Goal: Book appointment/travel/reservation

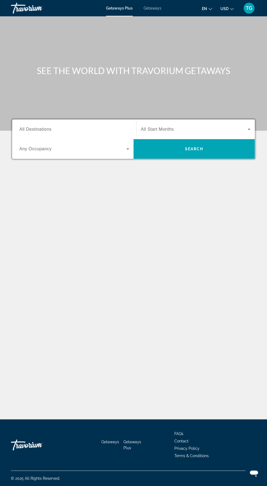
click at [96, 147] on span "Search widget" at bounding box center [72, 149] width 107 height 7
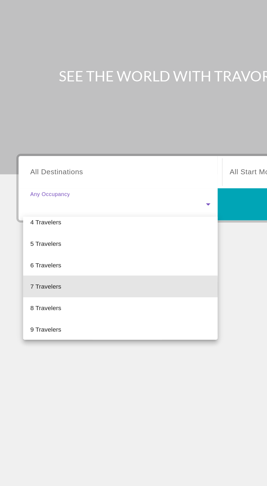
scroll to position [46, 0]
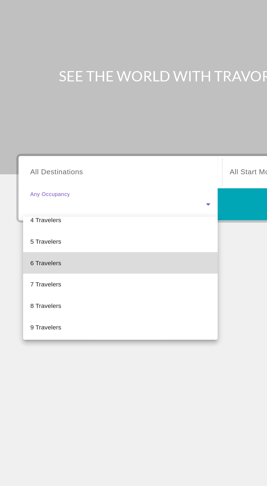
click at [60, 185] on mat-option "6 Travelers" at bounding box center [74, 184] width 119 height 13
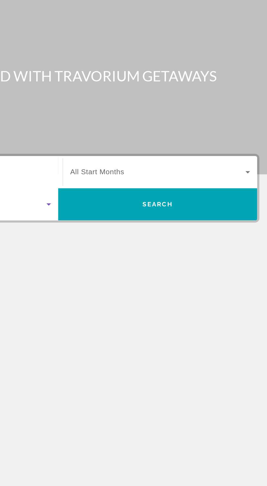
scroll to position [0, 0]
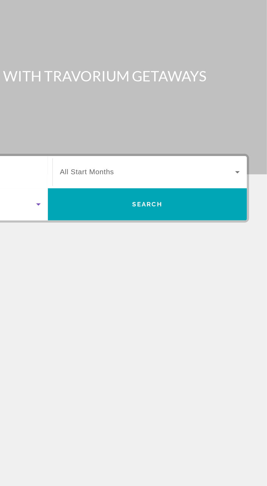
click at [210, 127] on span "Search widget" at bounding box center [194, 129] width 107 height 7
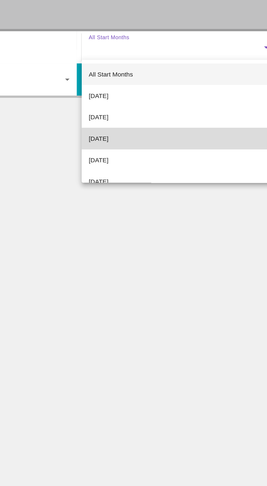
click at [190, 185] on mat-option "[DATE]" at bounding box center [195, 184] width 118 height 13
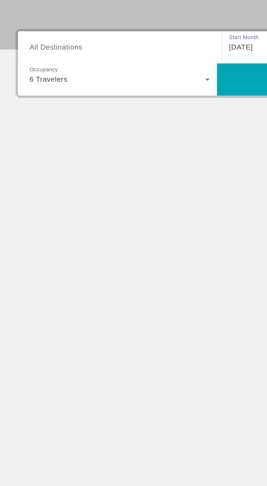
click at [104, 129] on input "Destination All Destinations" at bounding box center [74, 129] width 110 height 7
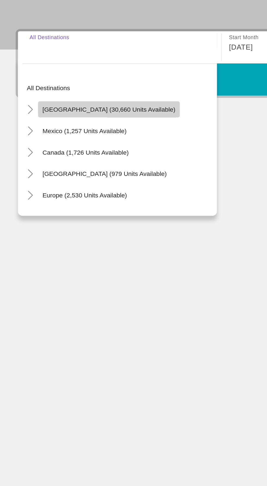
click at [86, 165] on span "[GEOGRAPHIC_DATA] (30,660 units available)" at bounding box center [67, 167] width 81 height 4
type input "**********"
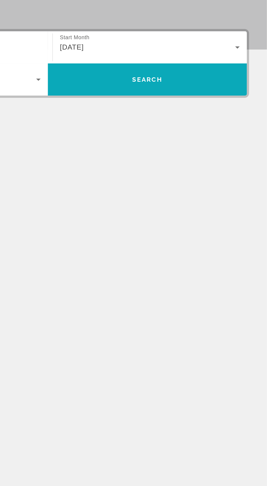
click at [215, 151] on span "Search widget" at bounding box center [194, 148] width 121 height 13
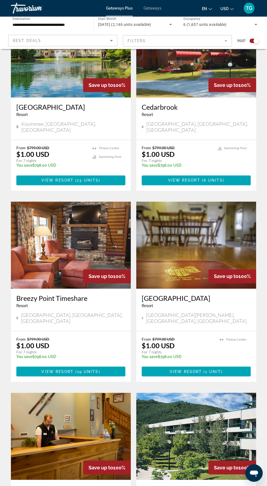
scroll to position [371, 0]
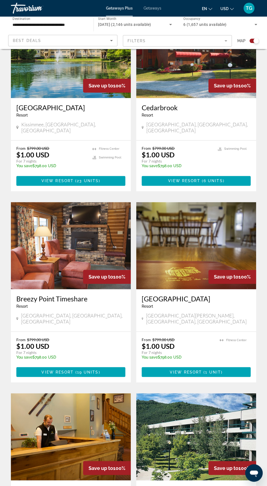
click at [230, 227] on img "Main content" at bounding box center [196, 245] width 120 height 87
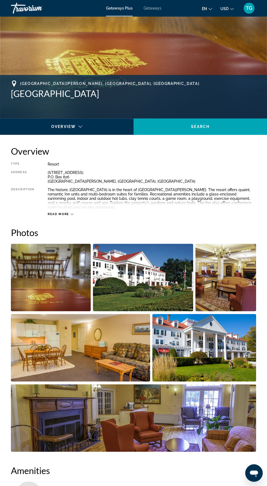
scroll to position [161, 0]
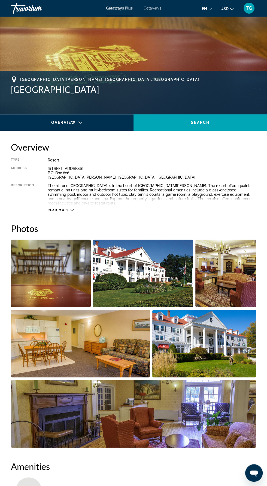
click at [171, 265] on img "Open full-screen image slider" at bounding box center [143, 274] width 100 height 68
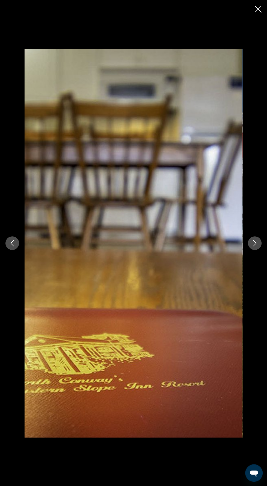
click at [254, 247] on icon "Next image" at bounding box center [254, 243] width 7 height 7
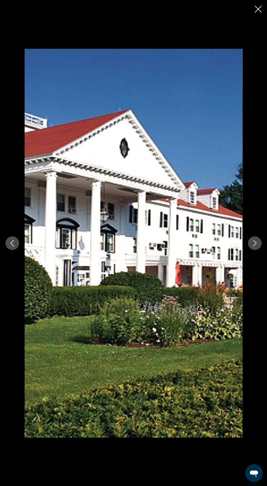
click at [255, 247] on icon "Next image" at bounding box center [254, 243] width 7 height 7
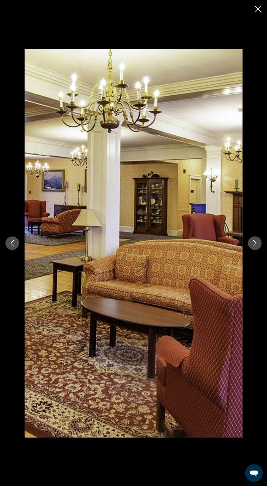
click at [257, 247] on icon "Next image" at bounding box center [254, 243] width 7 height 7
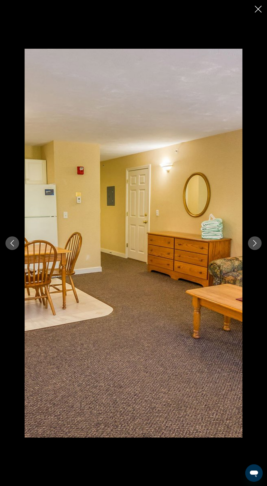
click at [254, 247] on icon "Next image" at bounding box center [254, 243] width 7 height 7
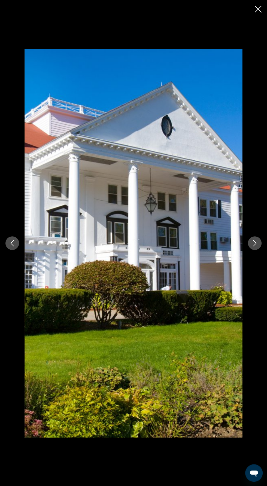
click at [254, 247] on icon "Next image" at bounding box center [254, 243] width 7 height 7
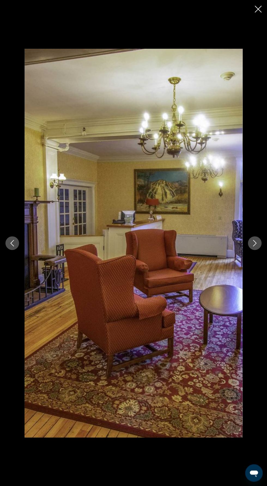
click at [255, 247] on icon "Next image" at bounding box center [254, 243] width 7 height 7
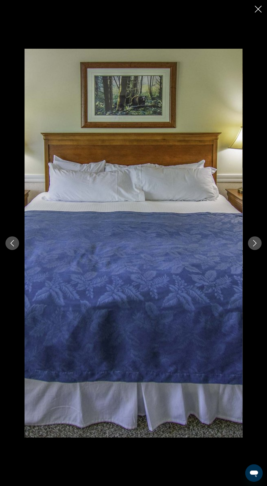
click at [253, 247] on icon "Next image" at bounding box center [254, 243] width 7 height 7
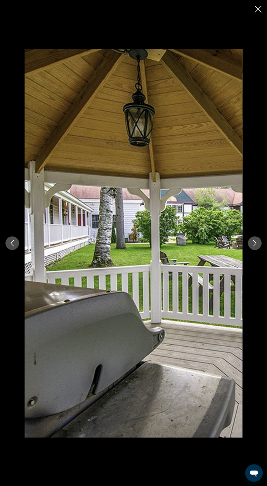
click at [255, 247] on icon "Next image" at bounding box center [254, 243] width 7 height 7
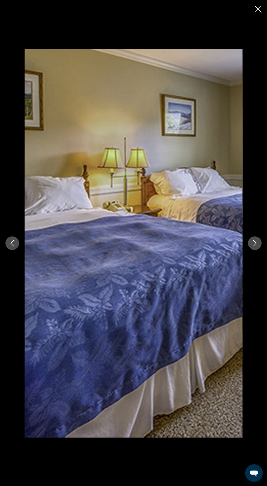
click at [253, 247] on icon "Next image" at bounding box center [254, 243] width 7 height 7
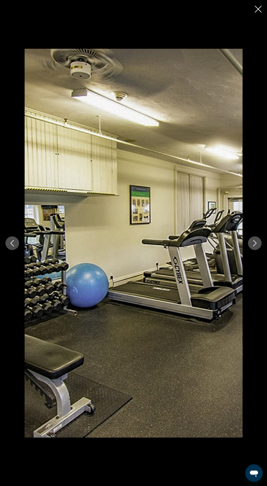
click at [254, 247] on icon "Next image" at bounding box center [254, 243] width 7 height 7
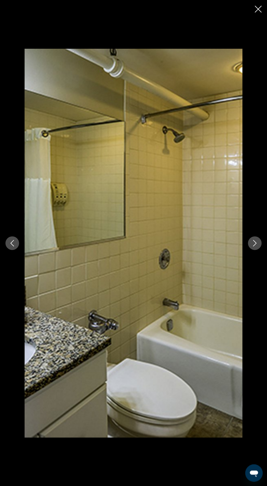
click at [254, 247] on icon "Next image" at bounding box center [254, 243] width 7 height 7
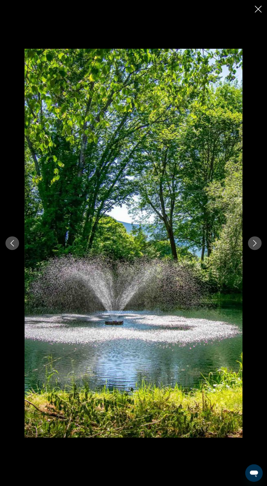
click at [254, 247] on icon "Next image" at bounding box center [255, 243] width 4 height 7
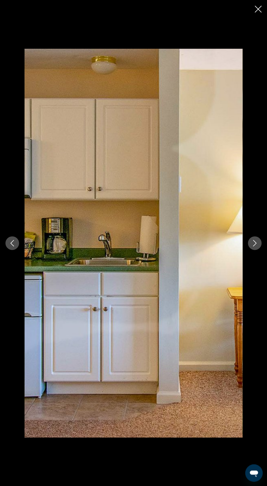
click at [249, 250] on button "Next image" at bounding box center [255, 243] width 14 height 14
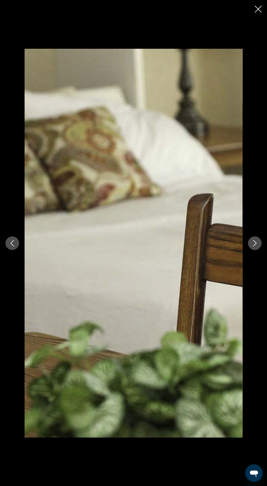
click at [254, 247] on icon "Next image" at bounding box center [254, 243] width 7 height 7
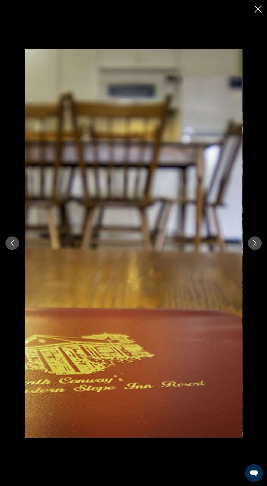
click at [258, 250] on button "Next image" at bounding box center [255, 243] width 14 height 14
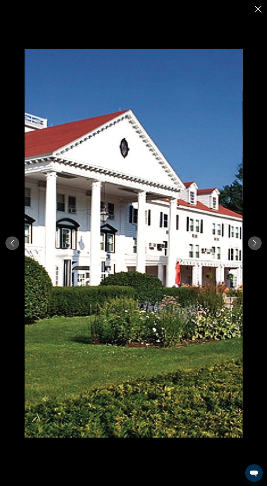
click at [258, 11] on icon "Close slideshow" at bounding box center [258, 9] width 7 height 7
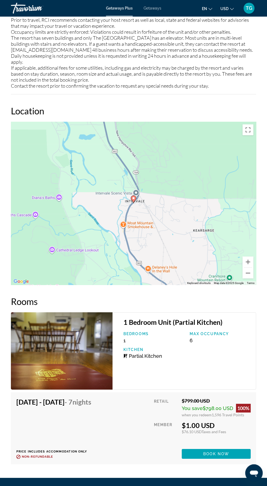
scroll to position [1117, 0]
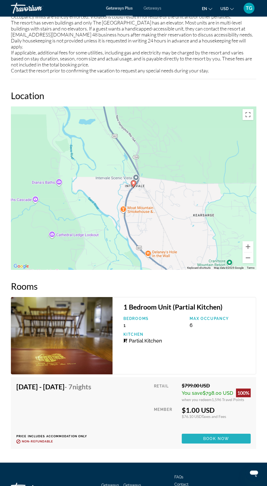
click at [226, 437] on span "Book now" at bounding box center [216, 439] width 26 height 4
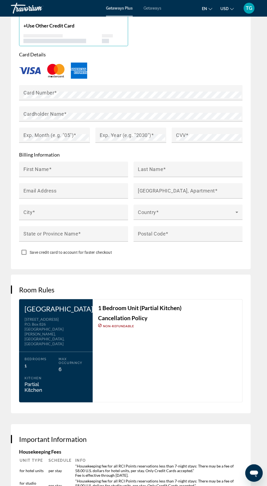
scroll to position [591, 0]
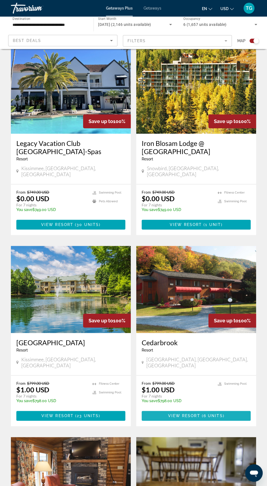
scroll to position [133, 0]
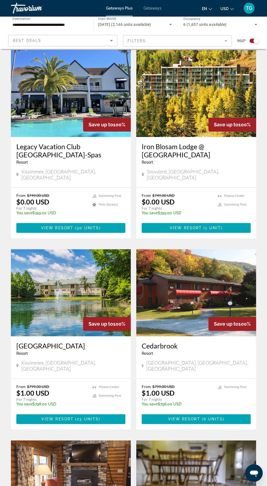
click at [220, 286] on img "Main content" at bounding box center [196, 292] width 120 height 87
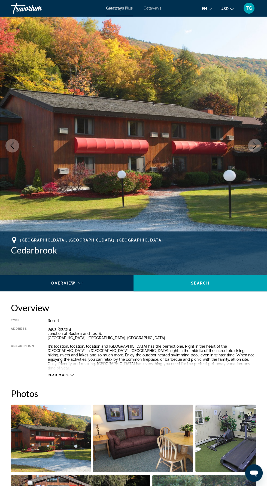
click at [258, 151] on button "Next image" at bounding box center [255, 146] width 14 height 14
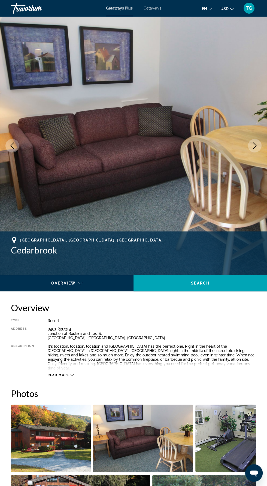
click at [251, 150] on button "Next image" at bounding box center [255, 146] width 14 height 14
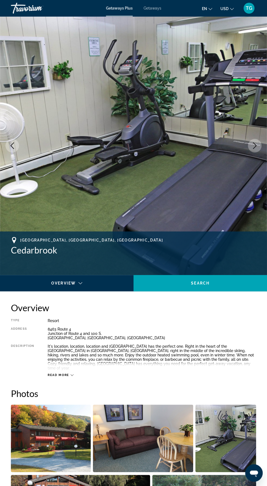
click at [251, 150] on button "Next image" at bounding box center [255, 146] width 14 height 14
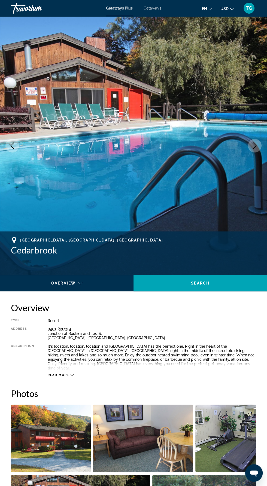
click at [260, 148] on button "Next image" at bounding box center [255, 146] width 14 height 14
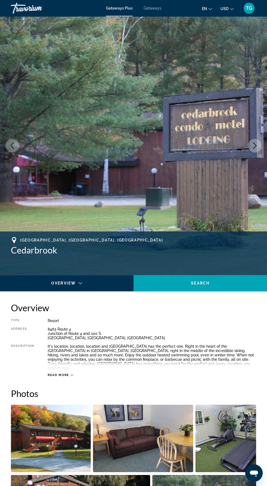
click at [252, 148] on icon "Next image" at bounding box center [254, 145] width 7 height 7
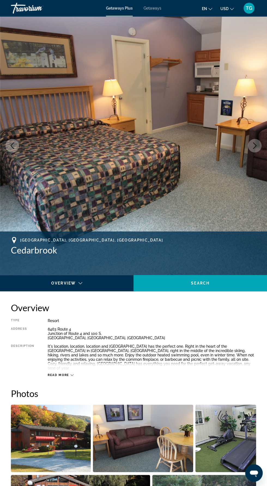
click at [264, 148] on img "Main content" at bounding box center [133, 145] width 267 height 259
click at [261, 148] on img "Main content" at bounding box center [133, 145] width 267 height 259
click at [261, 147] on button "Next image" at bounding box center [255, 146] width 14 height 14
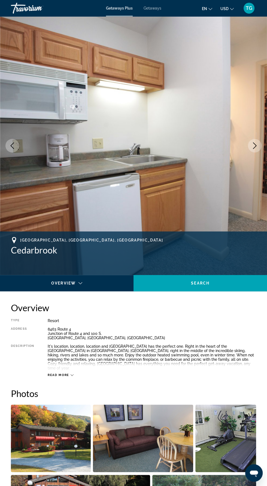
click at [254, 145] on icon "Next image" at bounding box center [254, 145] width 7 height 7
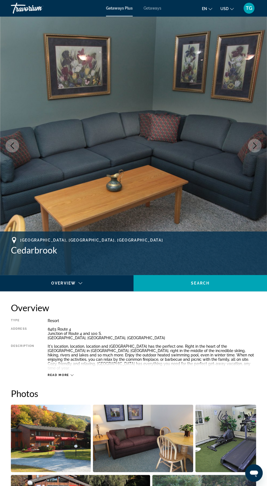
click at [251, 147] on icon "Next image" at bounding box center [254, 145] width 7 height 7
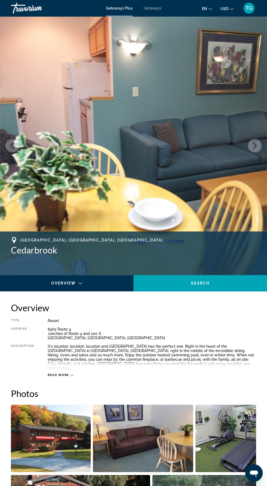
click at [249, 153] on img "Main content" at bounding box center [133, 145] width 267 height 259
click at [249, 149] on button "Next image" at bounding box center [255, 146] width 14 height 14
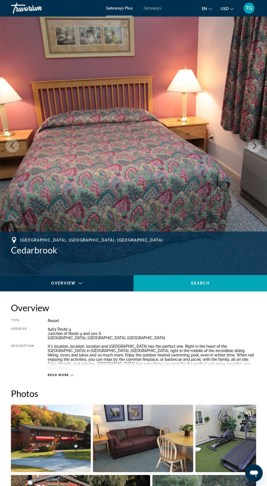
click at [256, 149] on button "Next image" at bounding box center [255, 146] width 14 height 14
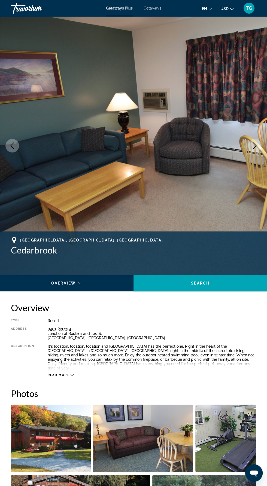
click at [261, 151] on img "Main content" at bounding box center [133, 145] width 267 height 259
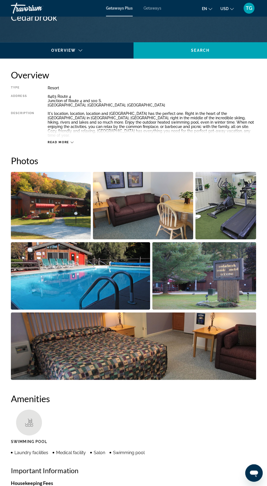
scroll to position [234, 0]
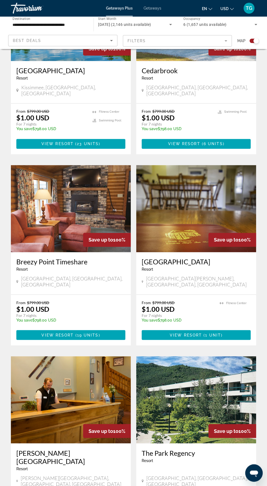
scroll to position [413, 0]
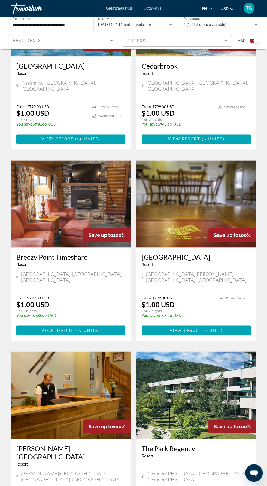
click at [80, 386] on img "Main content" at bounding box center [71, 395] width 120 height 87
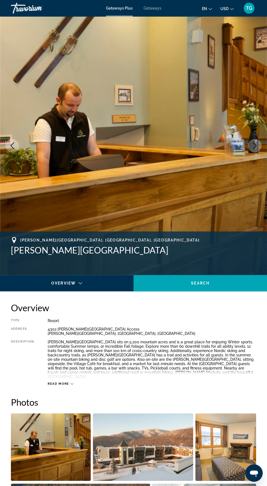
click at [248, 156] on img "Main content" at bounding box center [133, 145] width 267 height 259
click at [258, 145] on button "Next image" at bounding box center [255, 146] width 14 height 14
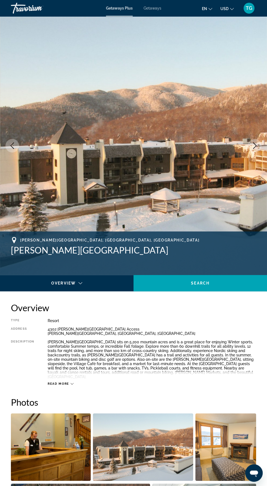
click at [258, 149] on button "Next image" at bounding box center [255, 146] width 14 height 14
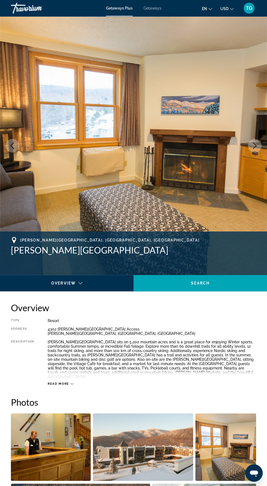
click at [252, 150] on button "Next image" at bounding box center [255, 146] width 14 height 14
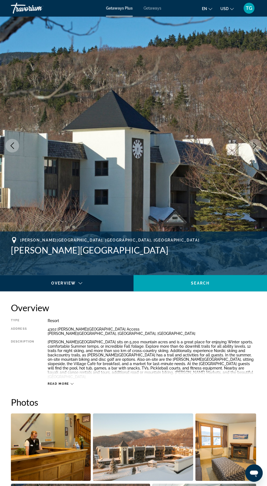
click at [253, 150] on button "Next image" at bounding box center [255, 146] width 14 height 14
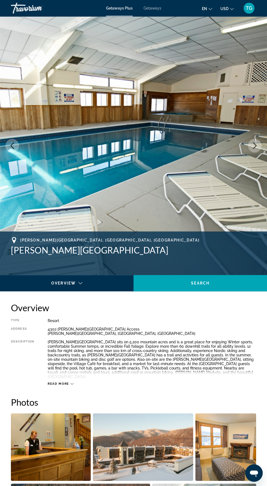
click at [251, 143] on icon "Next image" at bounding box center [254, 145] width 7 height 7
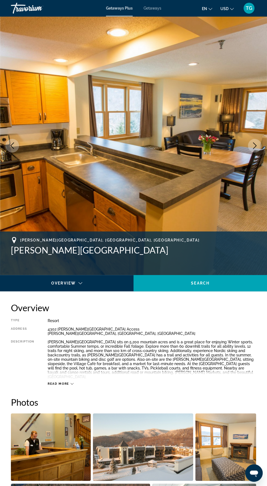
click at [11, 143] on icon "Previous image" at bounding box center [12, 145] width 7 height 7
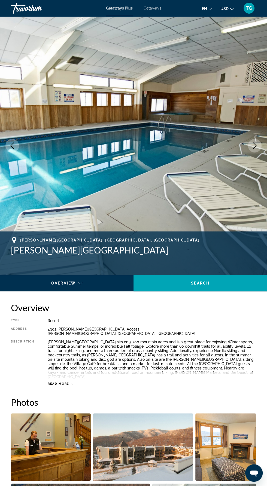
click at [264, 141] on img "Main content" at bounding box center [133, 145] width 267 height 259
click at [263, 142] on img "Main content" at bounding box center [133, 145] width 267 height 259
click at [254, 147] on icon "Next image" at bounding box center [254, 145] width 7 height 7
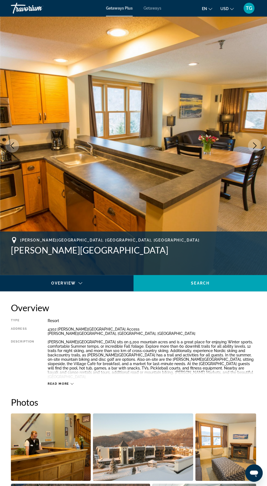
click at [257, 145] on icon "Next image" at bounding box center [254, 145] width 7 height 7
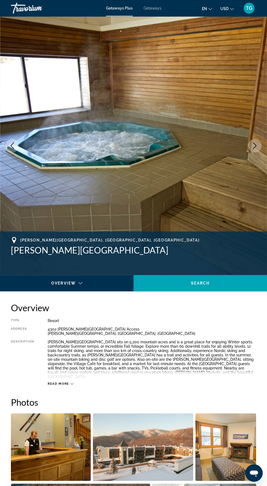
click at [251, 145] on button "Next image" at bounding box center [255, 146] width 14 height 14
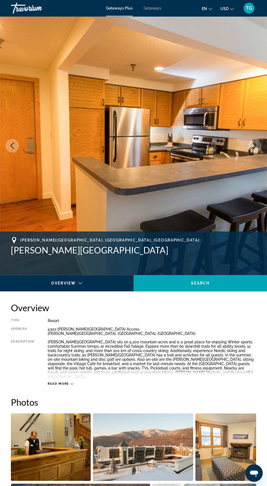
click at [254, 146] on icon "Next image" at bounding box center [254, 145] width 7 height 7
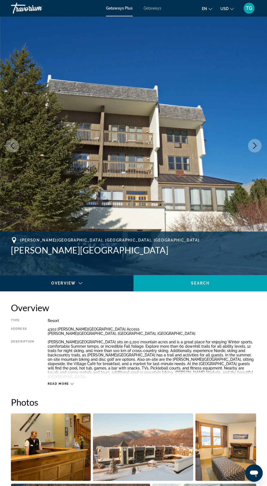
click at [255, 147] on icon "Next image" at bounding box center [255, 145] width 4 height 7
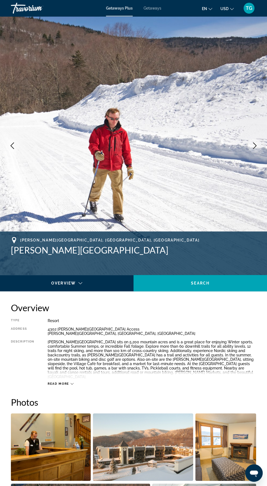
click at [254, 148] on icon "Next image" at bounding box center [254, 145] width 7 height 7
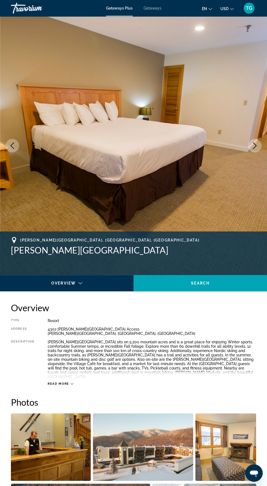
click at [256, 142] on button "Next image" at bounding box center [255, 146] width 14 height 14
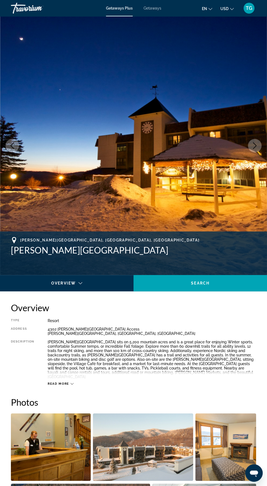
click at [258, 148] on button "Next image" at bounding box center [255, 146] width 14 height 14
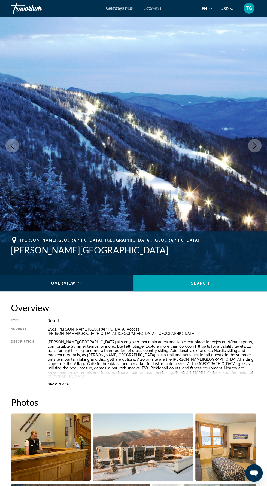
click at [248, 147] on button "Next image" at bounding box center [255, 146] width 14 height 14
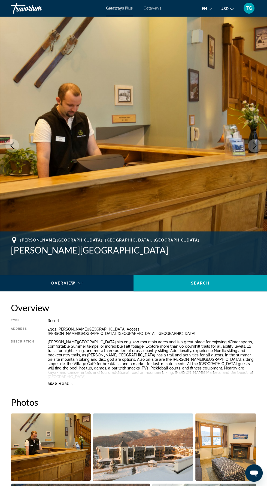
click at [251, 144] on icon "Next image" at bounding box center [254, 145] width 7 height 7
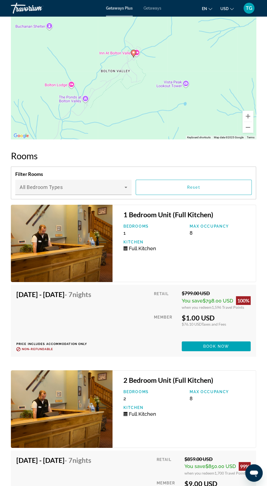
scroll to position [1054, 0]
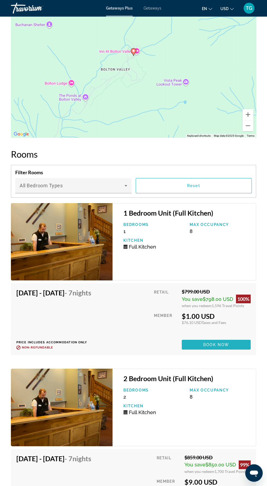
click at [223, 343] on span "Book now" at bounding box center [216, 345] width 26 height 4
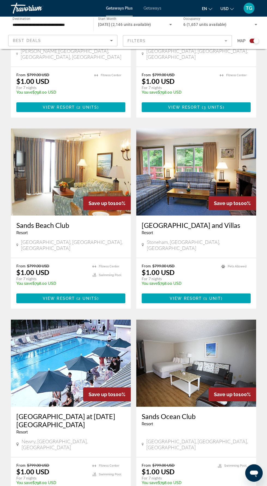
scroll to position [876, 0]
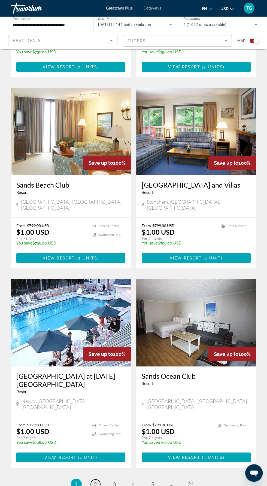
click at [95, 481] on span "2" at bounding box center [95, 484] width 3 height 6
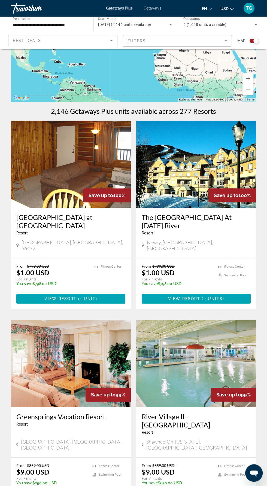
scroll to position [62, 0]
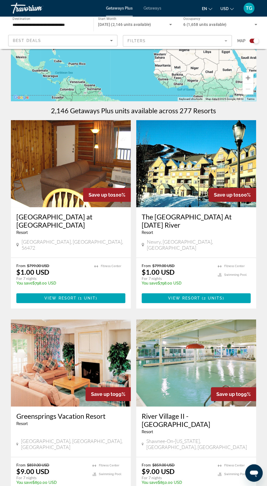
click at [205, 348] on img "Main content" at bounding box center [196, 363] width 120 height 87
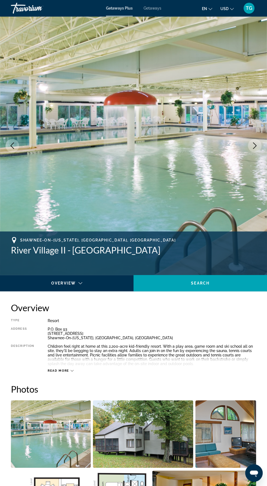
click at [258, 153] on img "Main content" at bounding box center [133, 145] width 267 height 259
click at [245, 149] on img "Main content" at bounding box center [133, 145] width 267 height 259
click at [249, 143] on button "Next image" at bounding box center [255, 146] width 14 height 14
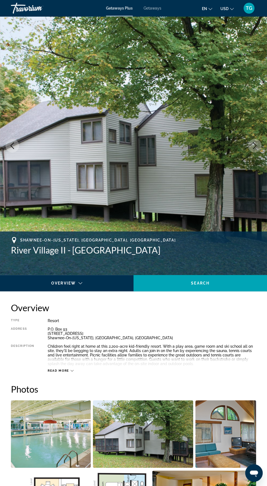
click at [250, 148] on button "Next image" at bounding box center [255, 146] width 14 height 14
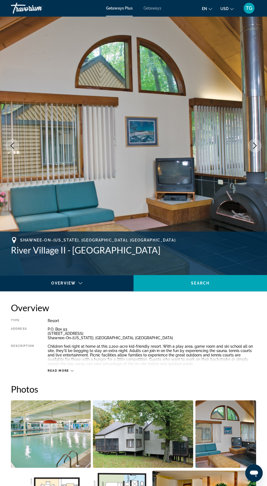
click at [256, 148] on icon "Next image" at bounding box center [254, 145] width 7 height 7
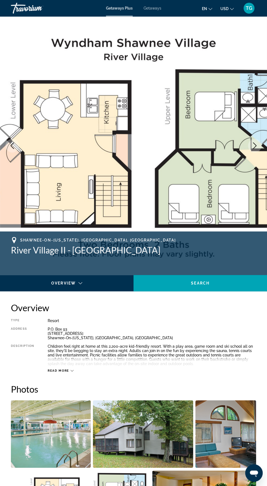
click at [254, 141] on button "Next image" at bounding box center [255, 146] width 14 height 14
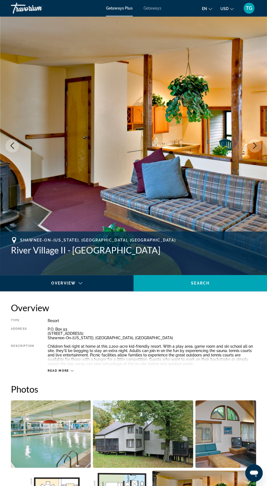
click at [256, 145] on icon "Next image" at bounding box center [254, 145] width 7 height 7
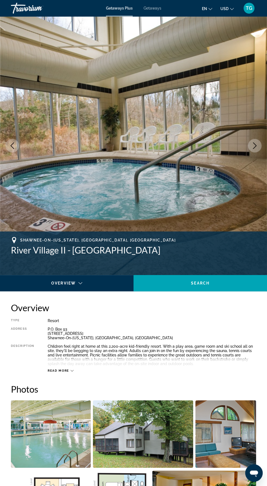
click at [252, 142] on icon "Next image" at bounding box center [254, 145] width 7 height 7
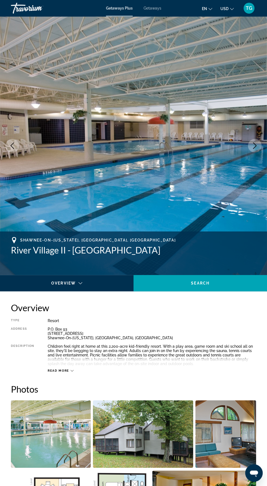
click at [257, 142] on button "Next image" at bounding box center [255, 146] width 14 height 14
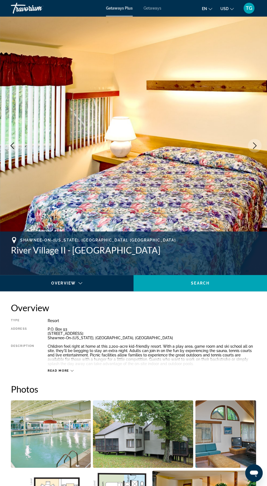
click at [262, 142] on img "Main content" at bounding box center [133, 145] width 267 height 259
click at [252, 147] on icon "Next image" at bounding box center [254, 145] width 7 height 7
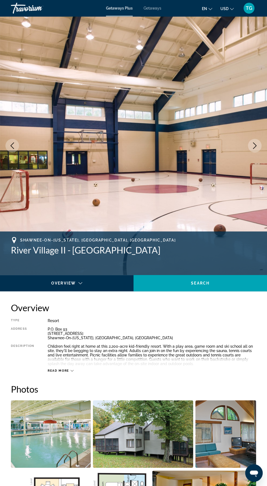
click at [252, 153] on img "Main content" at bounding box center [133, 145] width 267 height 259
click at [251, 141] on button "Next image" at bounding box center [255, 146] width 14 height 14
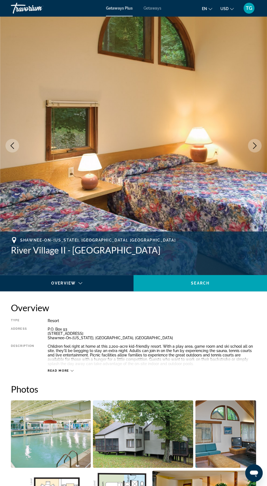
click at [255, 147] on icon "Next image" at bounding box center [254, 145] width 7 height 7
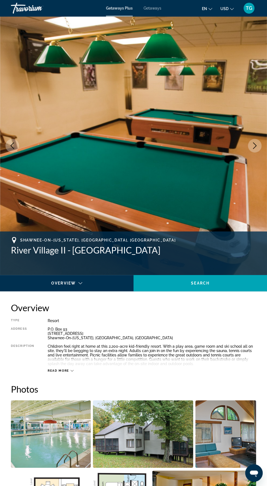
click at [256, 143] on icon "Next image" at bounding box center [254, 145] width 7 height 7
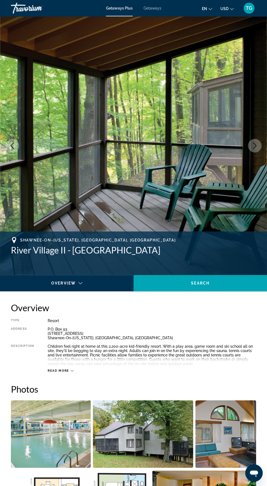
click at [262, 147] on img "Main content" at bounding box center [133, 145] width 267 height 259
click at [259, 145] on button "Next image" at bounding box center [255, 146] width 14 height 14
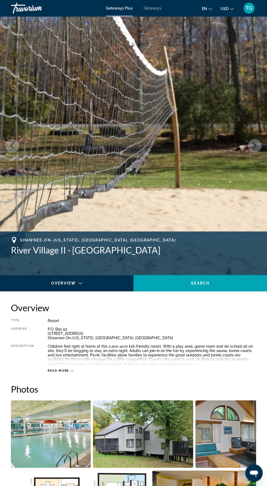
click at [260, 144] on button "Next image" at bounding box center [255, 146] width 14 height 14
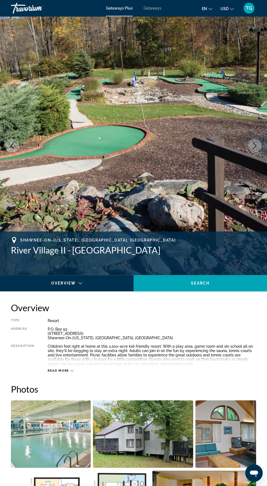
click at [253, 142] on button "Next image" at bounding box center [255, 146] width 14 height 14
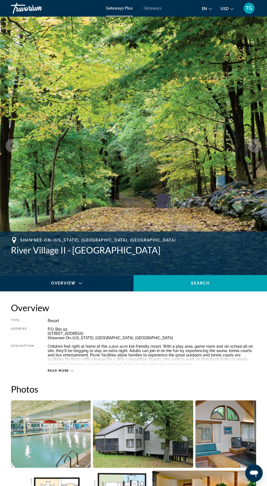
click at [252, 150] on button "Next image" at bounding box center [255, 146] width 14 height 14
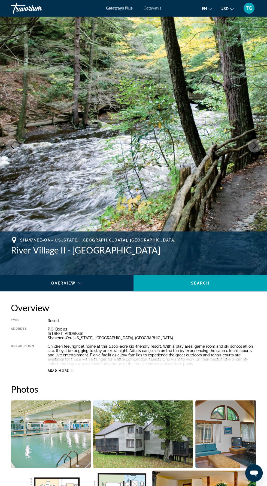
click at [255, 148] on icon "Next image" at bounding box center [254, 145] width 7 height 7
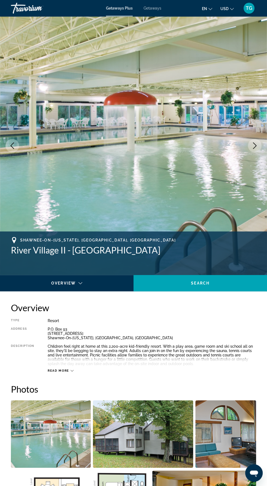
click at [258, 145] on icon "Next image" at bounding box center [254, 145] width 7 height 7
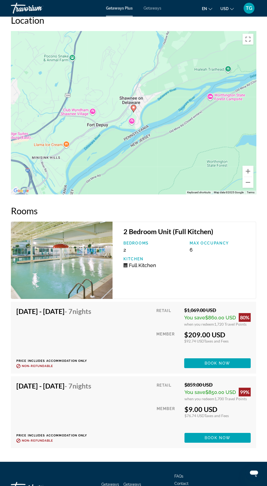
scroll to position [973, 0]
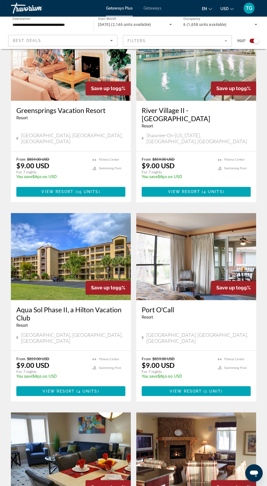
scroll to position [369, 0]
click at [217, 430] on img "Main content" at bounding box center [196, 455] width 120 height 87
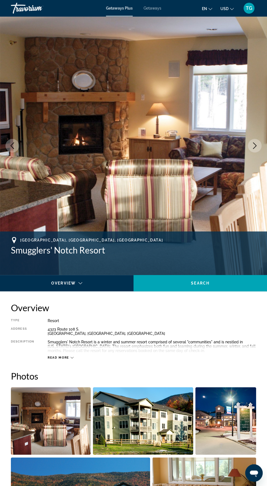
click at [255, 143] on icon "Next image" at bounding box center [254, 145] width 7 height 7
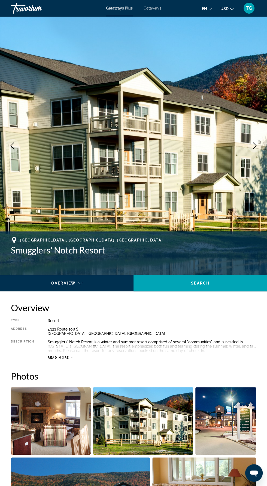
click at [262, 147] on img "Main content" at bounding box center [133, 145] width 267 height 259
click at [253, 144] on icon "Next image" at bounding box center [254, 145] width 7 height 7
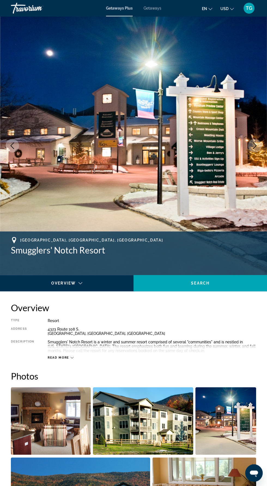
click at [265, 141] on img "Main content" at bounding box center [133, 145] width 267 height 259
click at [265, 139] on img "Main content" at bounding box center [133, 145] width 267 height 259
click at [254, 144] on icon "Next image" at bounding box center [254, 145] width 7 height 7
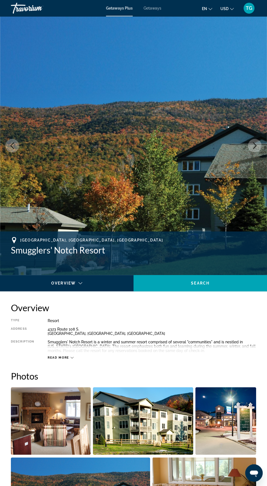
click at [256, 150] on button "Next image" at bounding box center [255, 146] width 14 height 14
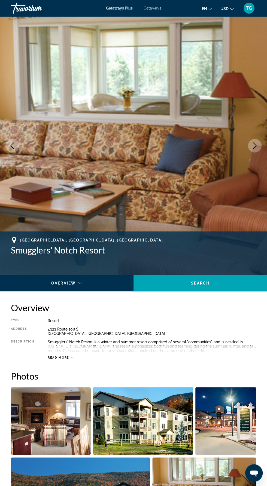
click at [256, 150] on button "Next image" at bounding box center [255, 146] width 14 height 14
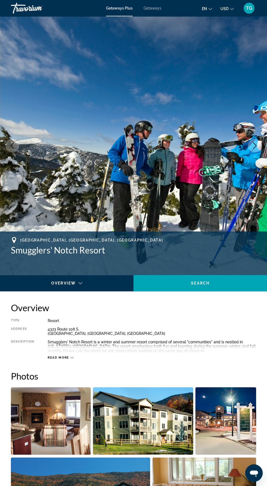
click at [257, 145] on icon "Next image" at bounding box center [254, 145] width 7 height 7
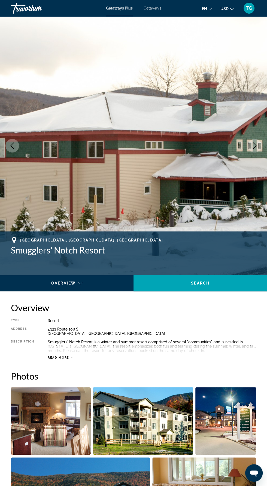
click at [264, 147] on img "Main content" at bounding box center [133, 145] width 267 height 259
click at [251, 148] on icon "Next image" at bounding box center [254, 145] width 7 height 7
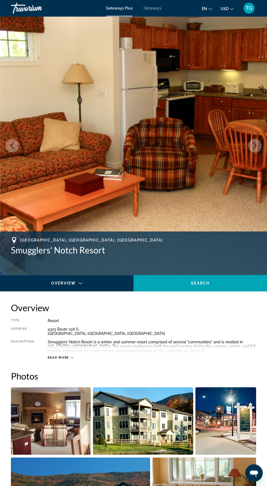
click at [259, 147] on button "Next image" at bounding box center [255, 146] width 14 height 14
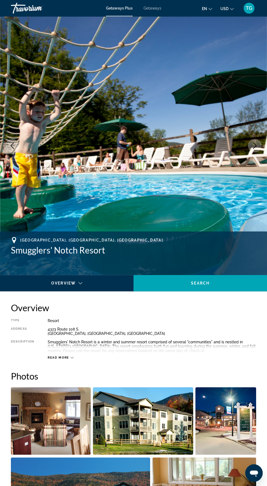
click at [264, 147] on img "Main content" at bounding box center [133, 145] width 267 height 259
click at [262, 146] on img "Main content" at bounding box center [133, 145] width 267 height 259
click at [249, 145] on button "Next image" at bounding box center [255, 146] width 14 height 14
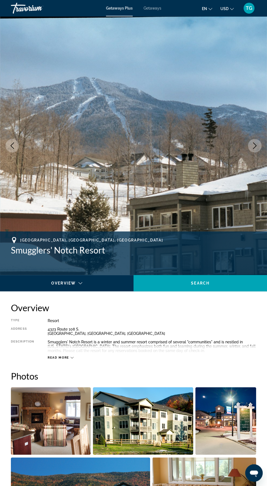
click at [250, 142] on button "Next image" at bounding box center [255, 146] width 14 height 14
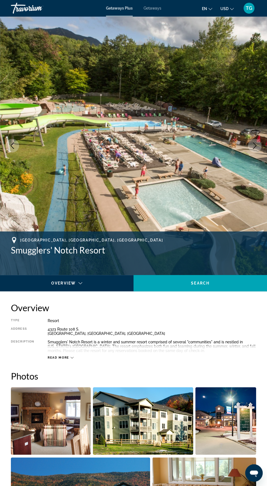
click at [258, 145] on button "Next image" at bounding box center [255, 146] width 14 height 14
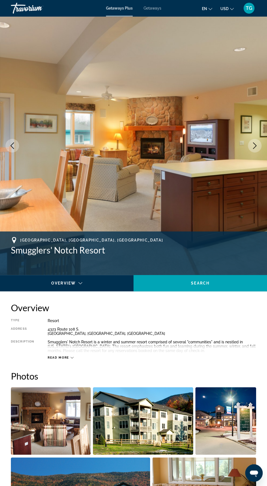
click at [254, 146] on icon "Next image" at bounding box center [254, 145] width 7 height 7
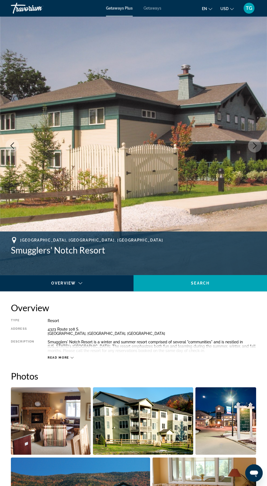
click at [251, 147] on button "Next image" at bounding box center [255, 146] width 14 height 14
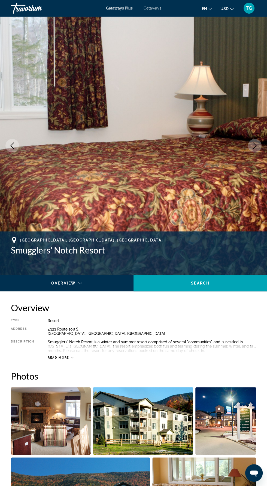
click at [262, 146] on img "Main content" at bounding box center [133, 145] width 267 height 259
click at [252, 144] on icon "Next image" at bounding box center [254, 145] width 7 height 7
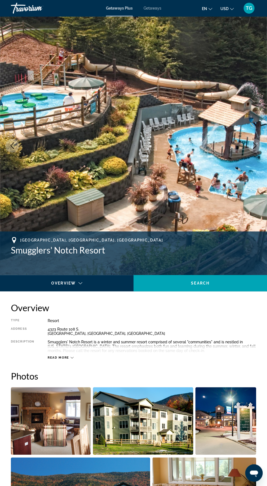
click at [248, 147] on button "Next image" at bounding box center [255, 146] width 14 height 14
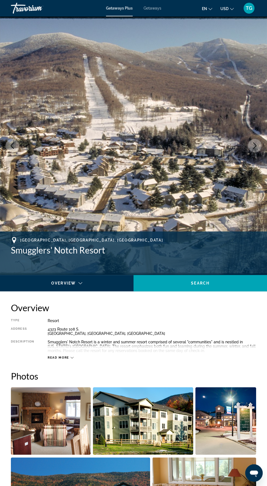
click at [9, 147] on icon "Previous image" at bounding box center [12, 145] width 7 height 7
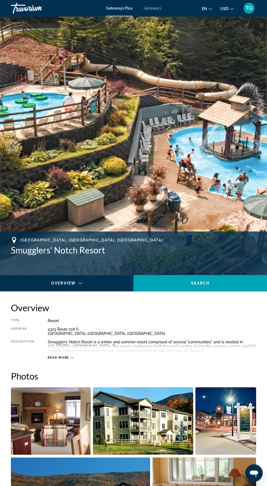
click at [251, 129] on img "Main content" at bounding box center [133, 145] width 267 height 259
click at [250, 143] on button "Next image" at bounding box center [255, 146] width 14 height 14
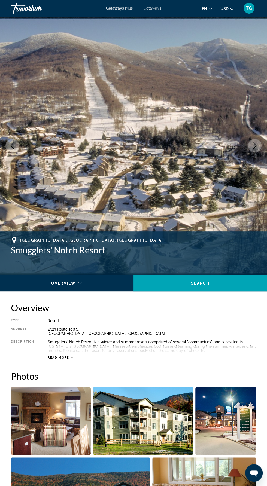
click at [248, 145] on button "Next image" at bounding box center [255, 146] width 14 height 14
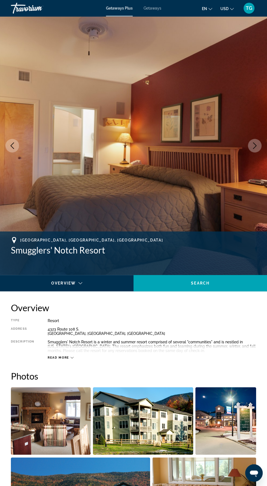
click at [255, 146] on icon "Next image" at bounding box center [255, 145] width 4 height 7
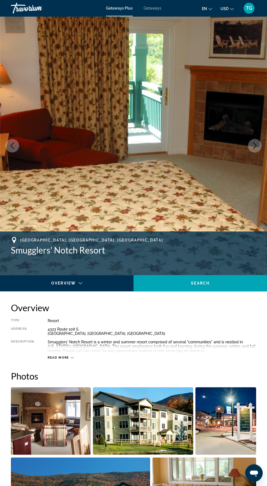
click at [264, 147] on img "Main content" at bounding box center [133, 145] width 267 height 259
click at [260, 144] on button "Next image" at bounding box center [255, 146] width 14 height 14
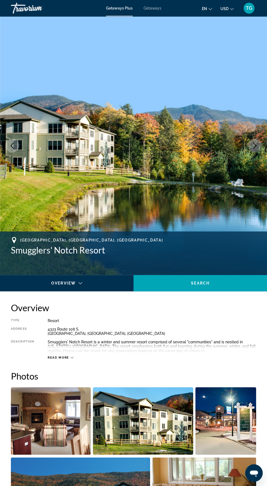
click at [261, 147] on button "Next image" at bounding box center [255, 146] width 14 height 14
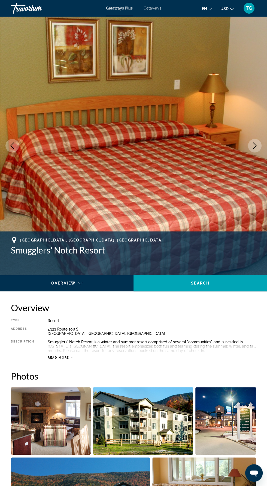
click at [259, 147] on button "Next image" at bounding box center [255, 146] width 14 height 14
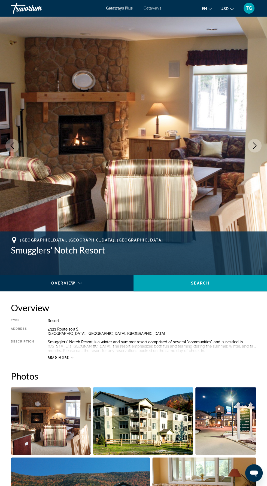
click at [255, 151] on button "Next image" at bounding box center [255, 146] width 14 height 14
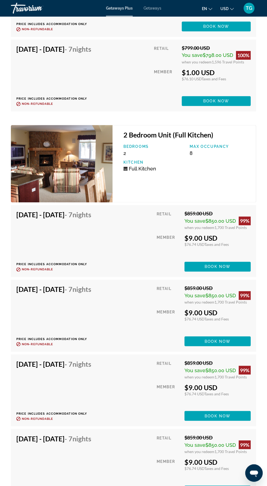
scroll to position [1767, 0]
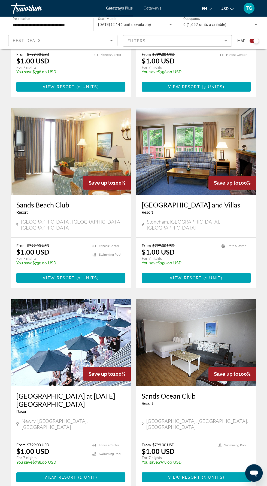
scroll to position [860, 0]
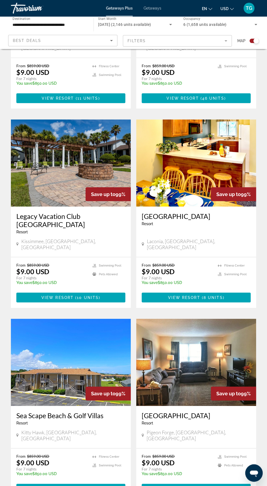
scroll to position [884, 0]
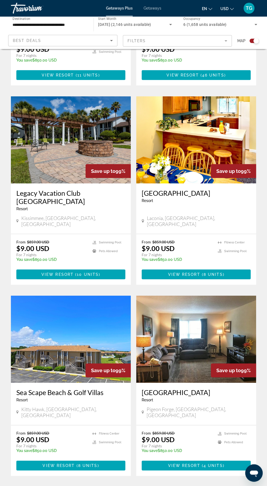
click at [114, 486] on span "3" at bounding box center [114, 493] width 3 height 6
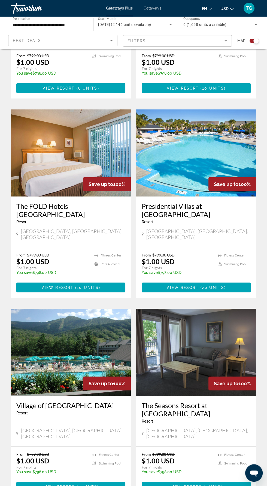
scroll to position [876, 0]
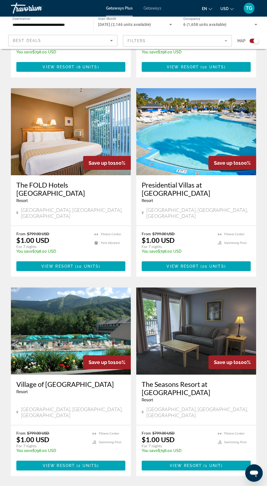
click at [133, 486] on span "4" at bounding box center [133, 493] width 3 height 6
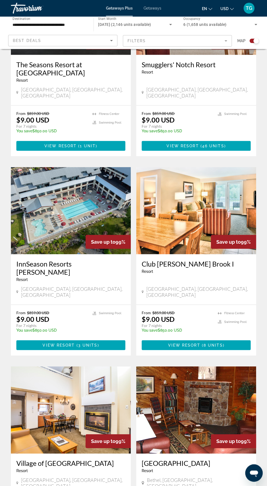
scroll to position [820, 0]
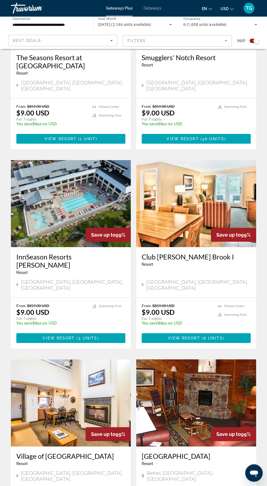
click at [66, 360] on img "Main content" at bounding box center [71, 403] width 120 height 87
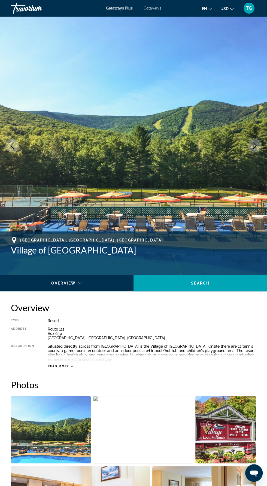
click at [257, 138] on img "Main content" at bounding box center [133, 145] width 267 height 259
click at [249, 145] on button "Next image" at bounding box center [255, 146] width 14 height 14
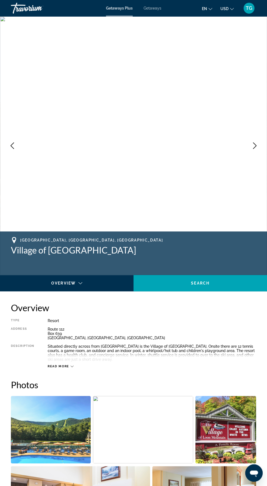
click at [250, 148] on button "Next image" at bounding box center [255, 146] width 14 height 14
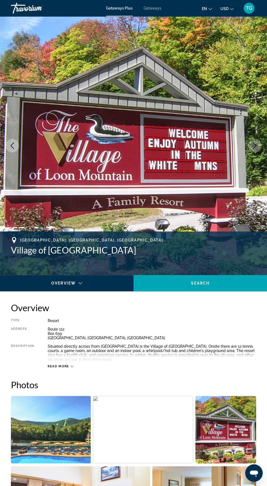
click at [253, 148] on icon "Next image" at bounding box center [254, 145] width 7 height 7
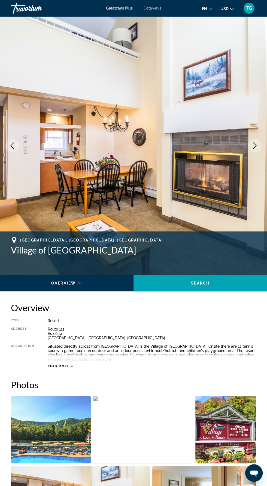
click at [257, 152] on img "Main content" at bounding box center [133, 145] width 267 height 259
click at [251, 146] on button "Next image" at bounding box center [255, 146] width 14 height 14
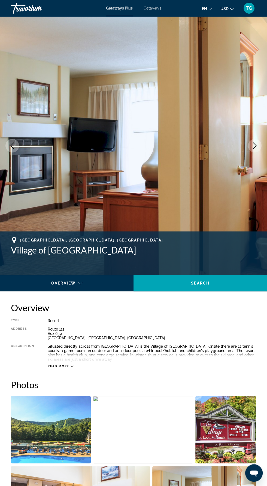
click at [255, 148] on icon "Next image" at bounding box center [254, 145] width 7 height 7
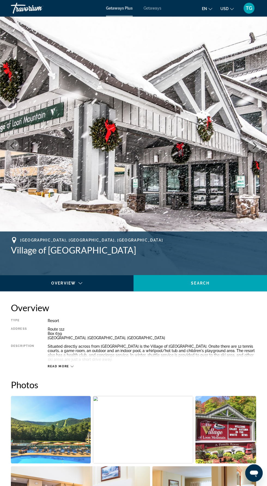
click at [253, 156] on img "Main content" at bounding box center [133, 145] width 267 height 259
click at [255, 148] on icon "Next image" at bounding box center [254, 145] width 7 height 7
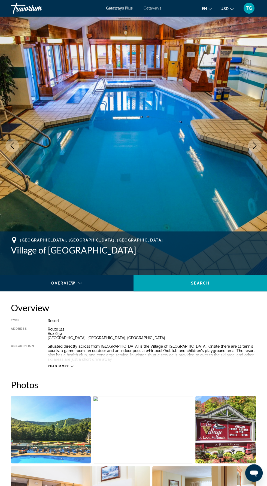
click at [252, 148] on icon "Next image" at bounding box center [254, 145] width 7 height 7
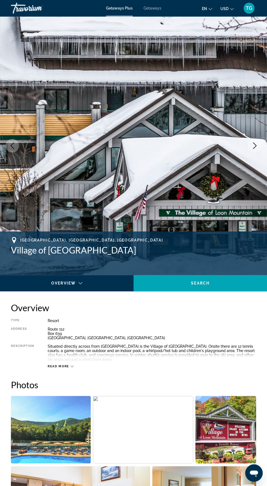
click at [254, 146] on icon "Next image" at bounding box center [254, 145] width 7 height 7
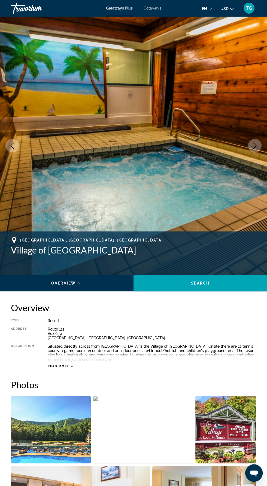
click at [254, 151] on button "Next image" at bounding box center [255, 146] width 14 height 14
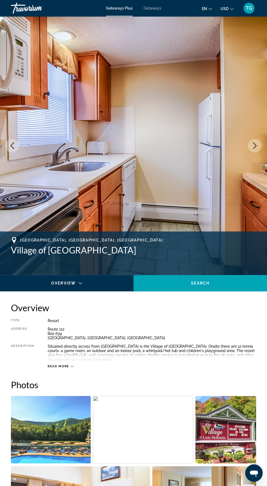
click at [249, 153] on img "Main content" at bounding box center [133, 145] width 267 height 259
click at [252, 150] on button "Next image" at bounding box center [255, 146] width 14 height 14
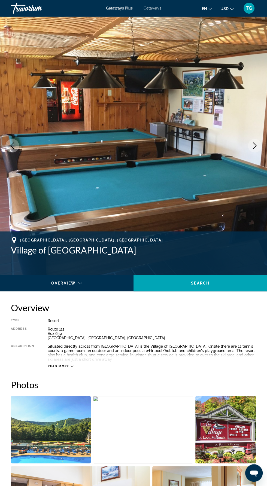
click at [251, 150] on button "Next image" at bounding box center [255, 146] width 14 height 14
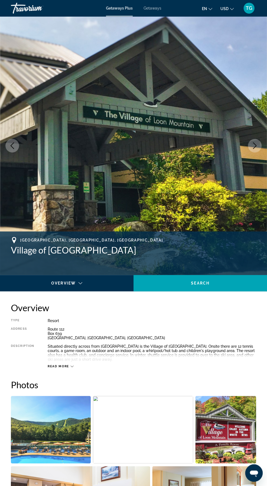
click at [258, 149] on button "Next image" at bounding box center [255, 146] width 14 height 14
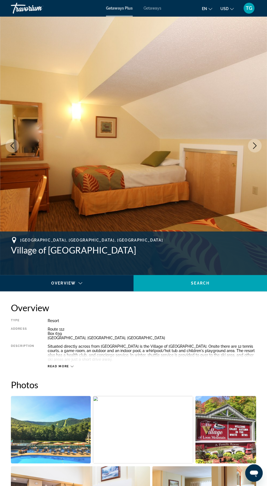
click at [254, 151] on button "Next image" at bounding box center [255, 146] width 14 height 14
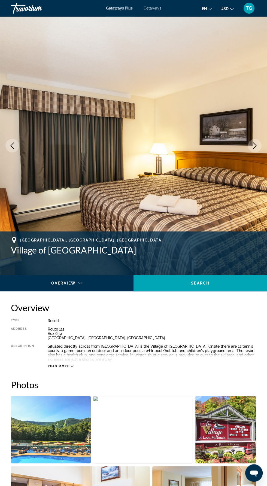
click at [254, 156] on img "Main content" at bounding box center [133, 145] width 267 height 259
click at [255, 153] on img "Main content" at bounding box center [133, 145] width 267 height 259
click at [250, 153] on img "Main content" at bounding box center [133, 145] width 267 height 259
click at [250, 147] on button "Next image" at bounding box center [255, 146] width 14 height 14
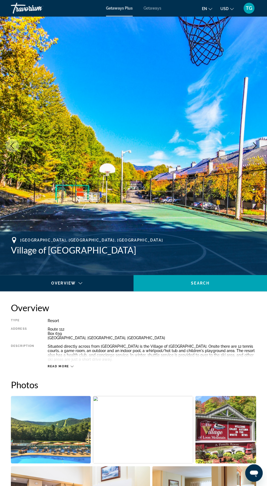
click at [255, 147] on icon "Next image" at bounding box center [254, 145] width 7 height 7
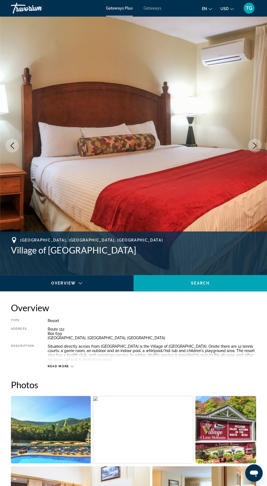
click at [256, 149] on button "Next image" at bounding box center [255, 146] width 14 height 14
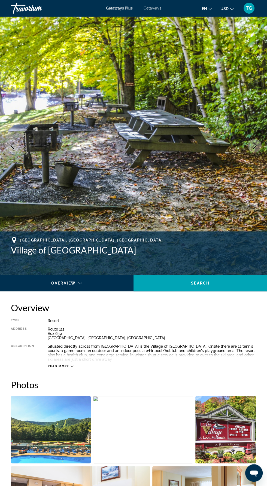
click at [250, 147] on button "Next image" at bounding box center [255, 146] width 14 height 14
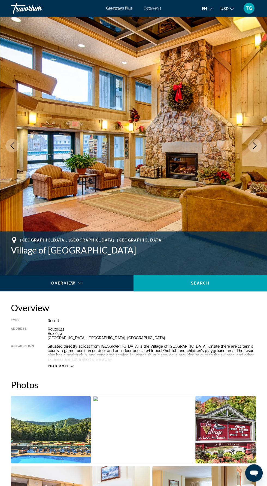
click at [262, 147] on img "Main content" at bounding box center [133, 145] width 267 height 259
click at [255, 146] on icon "Next image" at bounding box center [254, 145] width 7 height 7
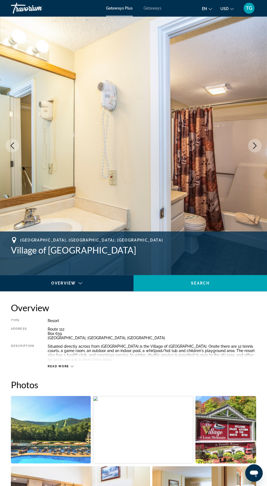
click at [262, 147] on img "Main content" at bounding box center [133, 145] width 267 height 259
click at [258, 148] on button "Next image" at bounding box center [255, 146] width 14 height 14
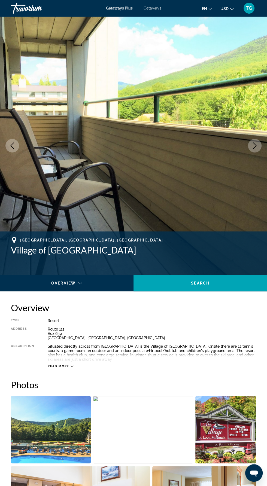
click at [253, 150] on button "Next image" at bounding box center [255, 146] width 14 height 14
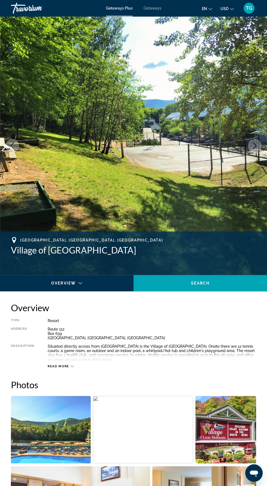
click at [253, 152] on button "Next image" at bounding box center [255, 146] width 14 height 14
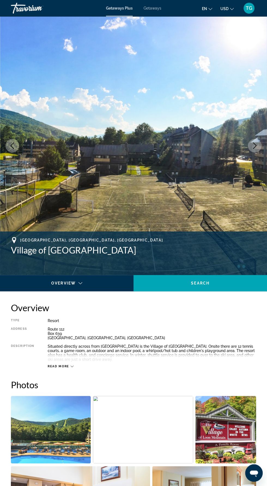
click at [254, 150] on button "Next image" at bounding box center [255, 146] width 14 height 14
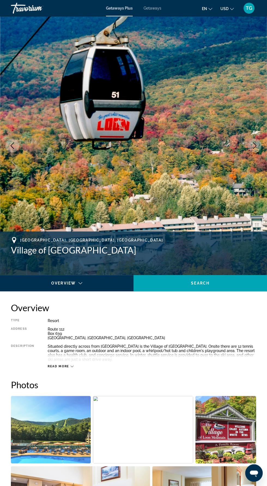
click at [258, 150] on button "Next image" at bounding box center [255, 146] width 14 height 14
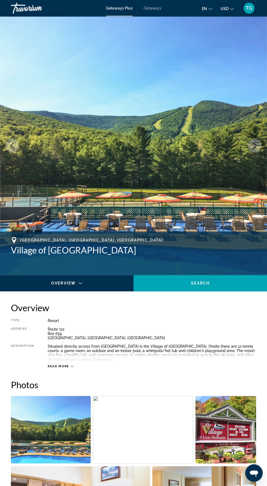
click at [257, 154] on img "Main content" at bounding box center [133, 145] width 267 height 259
click at [251, 151] on button "Next image" at bounding box center [255, 146] width 14 height 14
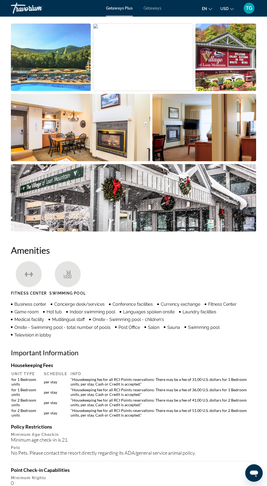
scroll to position [373, 0]
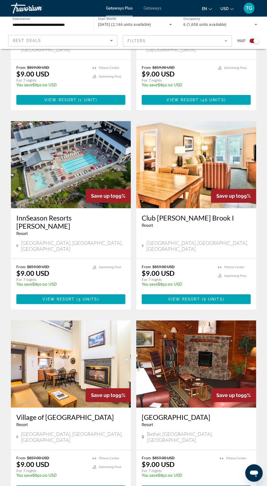
scroll to position [876, 0]
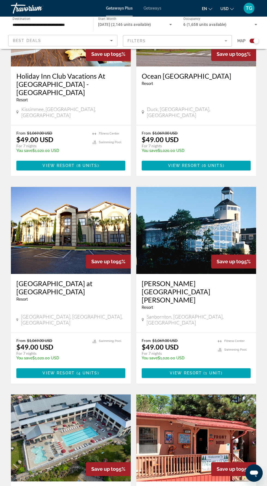
scroll to position [208, 0]
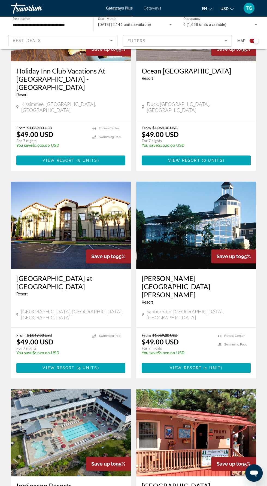
click at [221, 208] on img "Main content" at bounding box center [196, 225] width 120 height 87
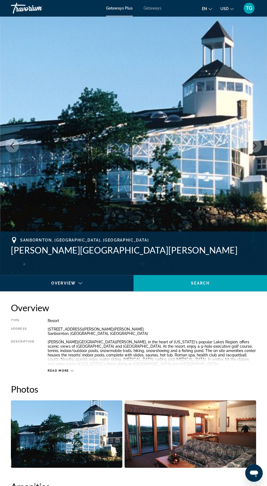
click at [262, 149] on img "Main content" at bounding box center [133, 145] width 267 height 259
click at [259, 145] on button "Next image" at bounding box center [255, 146] width 14 height 14
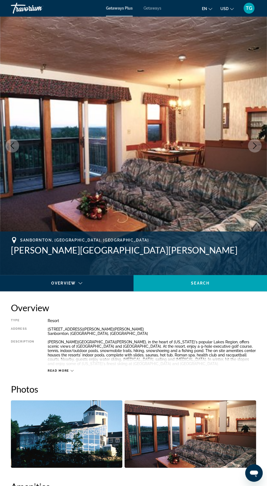
click at [257, 149] on button "Next image" at bounding box center [255, 146] width 14 height 14
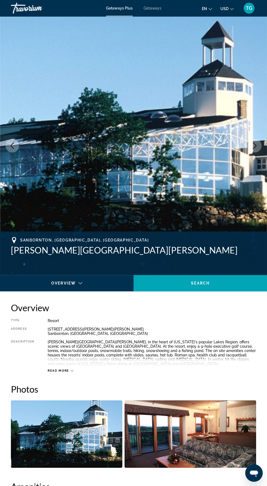
click at [258, 149] on button "Next image" at bounding box center [255, 146] width 14 height 14
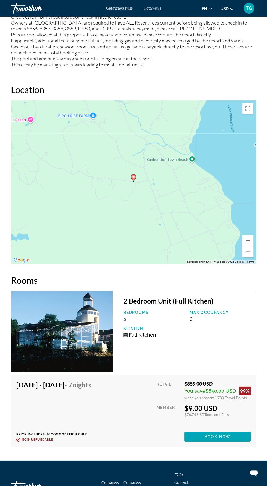
scroll to position [801, 0]
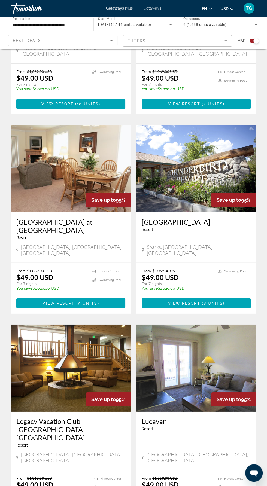
scroll to position [876, 0]
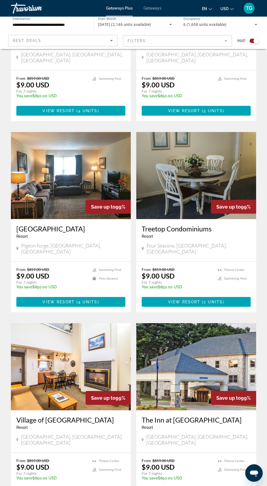
scroll to position [859, 0]
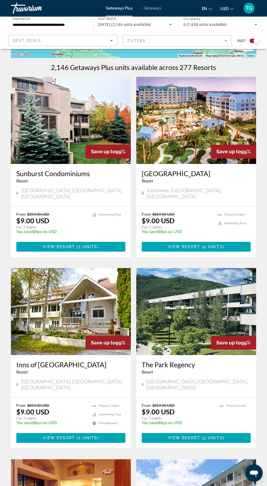
scroll to position [106, 0]
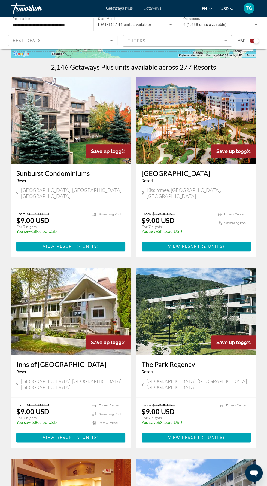
click at [84, 303] on img "Main content" at bounding box center [71, 311] width 120 height 87
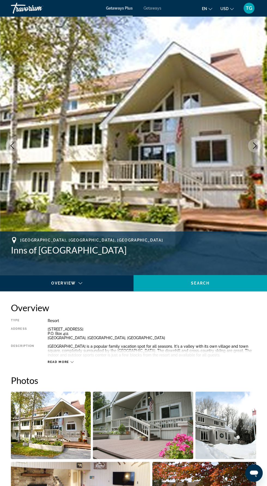
click at [254, 142] on button "Next image" at bounding box center [255, 146] width 14 height 14
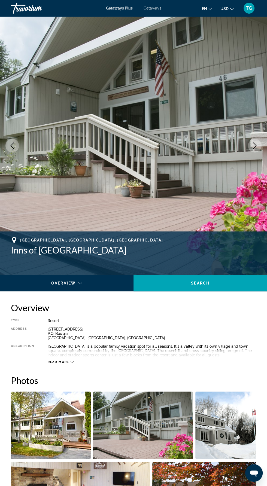
click at [259, 148] on button "Next image" at bounding box center [255, 146] width 14 height 14
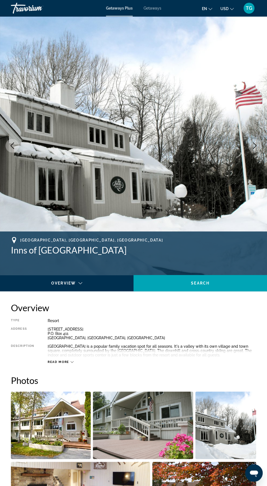
click at [260, 150] on img "Main content" at bounding box center [133, 145] width 267 height 259
click at [262, 140] on img "Main content" at bounding box center [133, 145] width 267 height 259
click at [253, 144] on icon "Next image" at bounding box center [254, 145] width 7 height 7
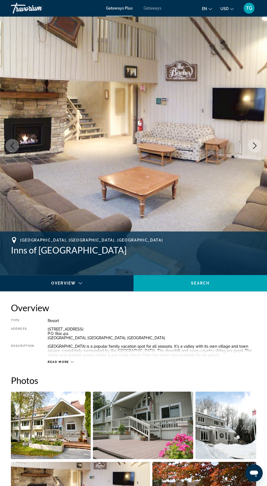
click at [257, 144] on icon "Next image" at bounding box center [254, 145] width 7 height 7
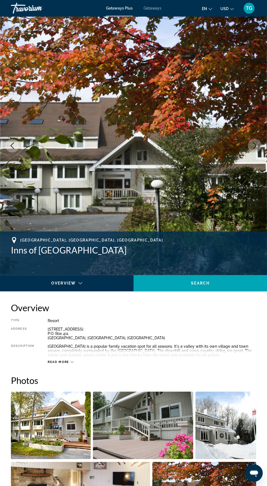
click at [260, 151] on img "Main content" at bounding box center [133, 145] width 267 height 259
click at [256, 150] on button "Next image" at bounding box center [255, 146] width 14 height 14
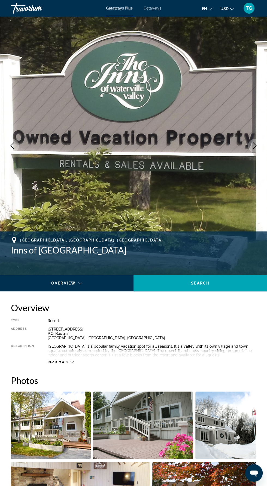
click at [256, 147] on icon "Next image" at bounding box center [254, 145] width 7 height 7
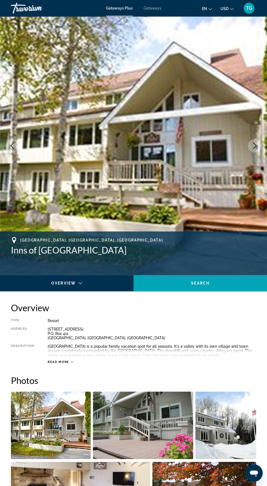
click at [263, 145] on img "Main content" at bounding box center [133, 145] width 267 height 259
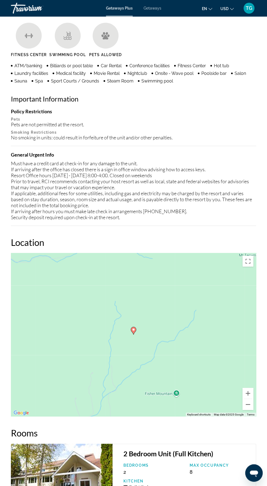
scroll to position [760, 0]
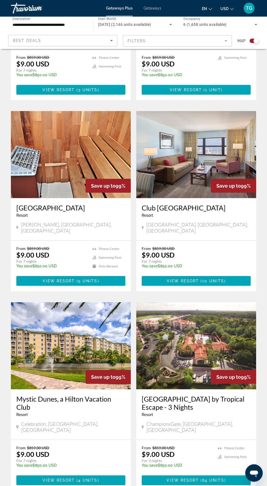
scroll to position [827, 0]
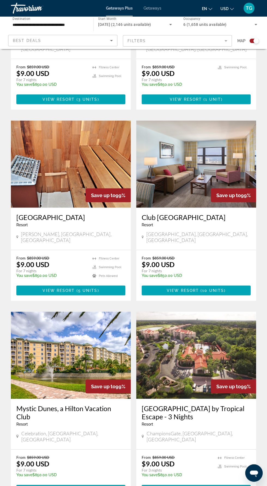
click at [103, 139] on img "Main content" at bounding box center [71, 164] width 120 height 87
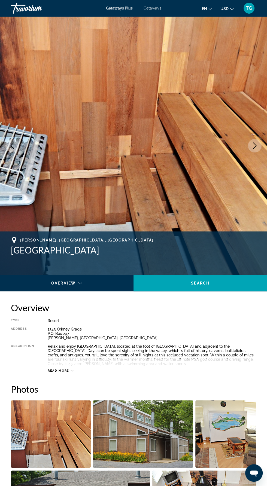
click at [257, 142] on icon "Next image" at bounding box center [254, 145] width 7 height 7
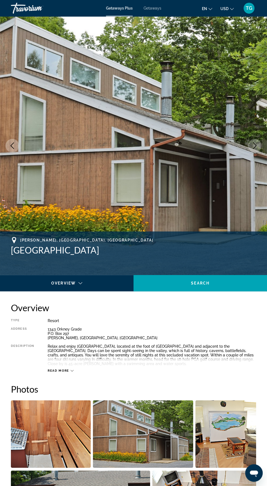
click at [253, 145] on icon "Next image" at bounding box center [254, 145] width 7 height 7
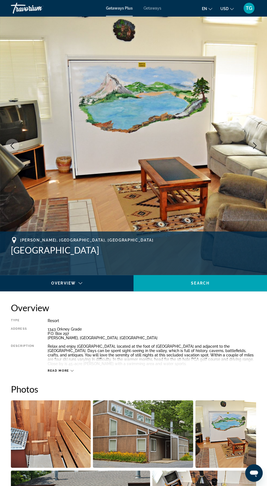
click at [252, 142] on button "Next image" at bounding box center [255, 146] width 14 height 14
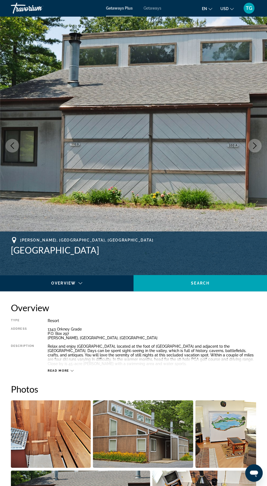
click at [252, 145] on icon "Next image" at bounding box center [254, 145] width 7 height 7
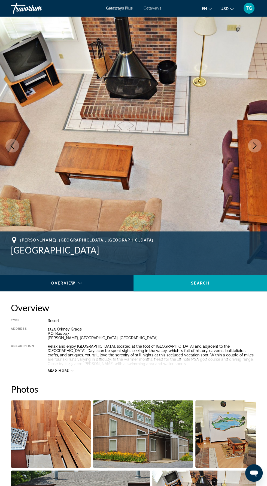
click at [262, 148] on img "Main content" at bounding box center [133, 145] width 267 height 259
click at [262, 149] on img "Main content" at bounding box center [133, 145] width 267 height 259
click at [256, 141] on button "Next image" at bounding box center [255, 146] width 14 height 14
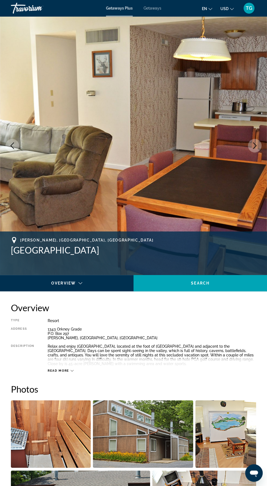
click at [250, 148] on button "Next image" at bounding box center [255, 146] width 14 height 14
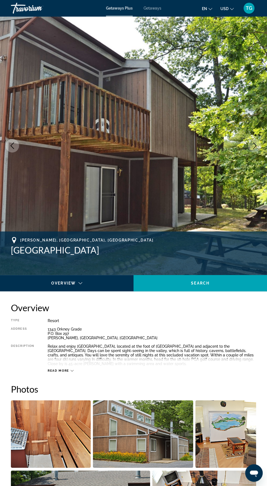
click at [258, 153] on img "Main content" at bounding box center [133, 145] width 267 height 259
click at [255, 144] on icon "Next image" at bounding box center [254, 145] width 7 height 7
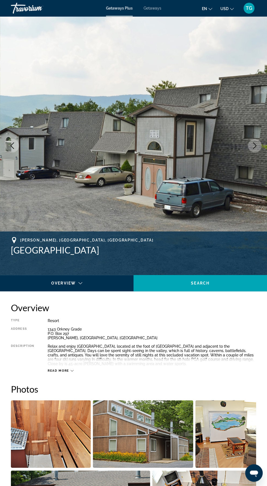
click at [258, 147] on icon "Next image" at bounding box center [254, 145] width 7 height 7
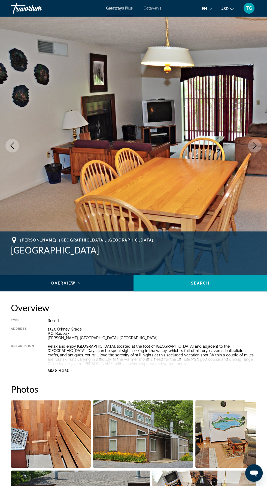
click at [253, 149] on button "Next image" at bounding box center [255, 146] width 14 height 14
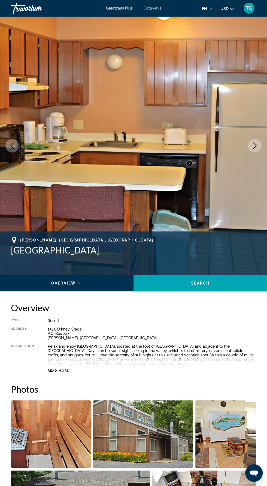
click at [255, 150] on button "Next image" at bounding box center [255, 146] width 14 height 14
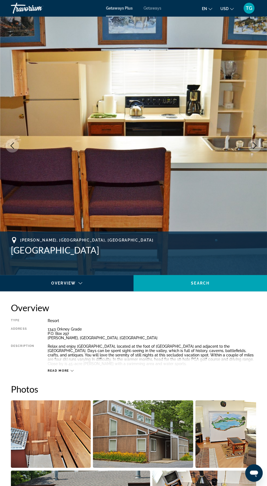
click at [263, 149] on img "Main content" at bounding box center [133, 145] width 267 height 259
click at [255, 151] on button "Next image" at bounding box center [255, 146] width 14 height 14
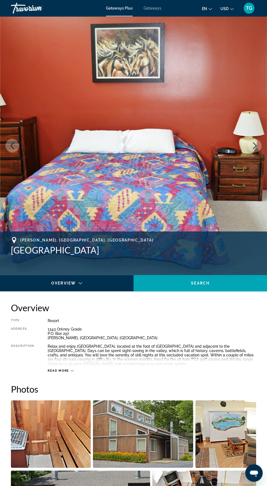
click at [253, 153] on img "Main content" at bounding box center [133, 145] width 267 height 259
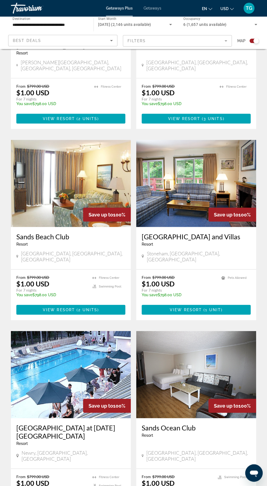
scroll to position [826, 0]
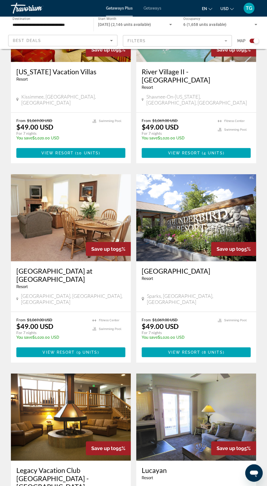
scroll to position [825, 0]
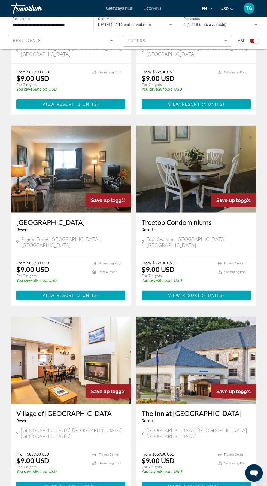
scroll to position [859, 0]
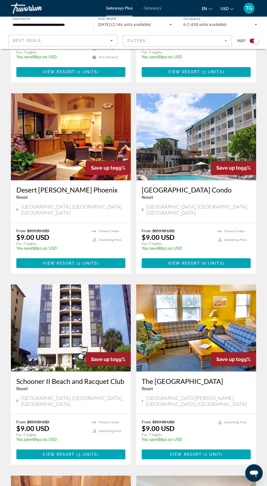
scroll to position [474, 0]
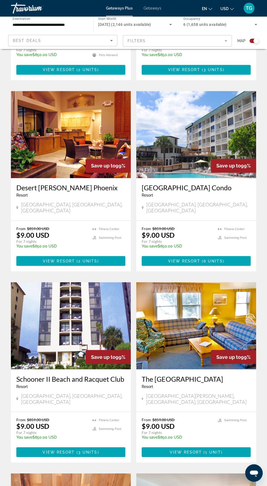
click at [224, 317] on img "Main content" at bounding box center [196, 325] width 120 height 87
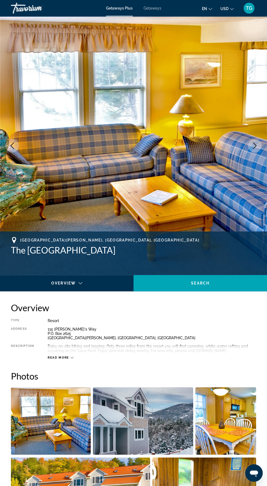
click at [254, 145] on icon "Next image" at bounding box center [254, 145] width 7 height 7
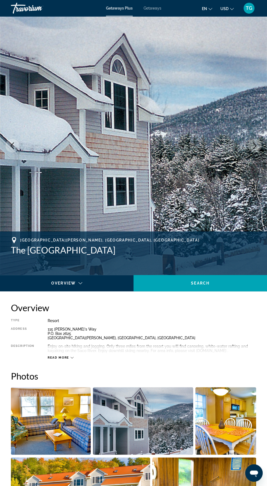
click at [265, 147] on img "Main content" at bounding box center [133, 145] width 267 height 259
click at [256, 143] on icon "Next image" at bounding box center [254, 145] width 7 height 7
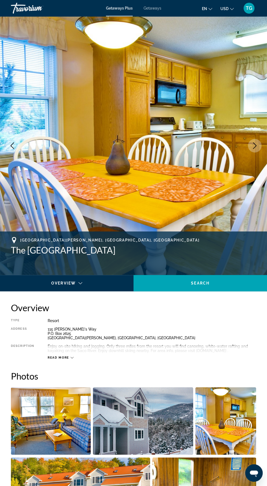
click at [246, 142] on img "Main content" at bounding box center [133, 145] width 267 height 259
click at [251, 144] on button "Next image" at bounding box center [255, 146] width 14 height 14
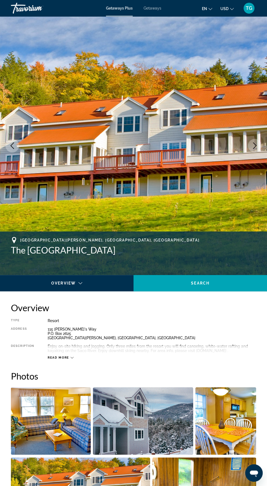
click at [259, 153] on img "Main content" at bounding box center [133, 145] width 267 height 259
click at [254, 146] on icon "Next image" at bounding box center [254, 145] width 7 height 7
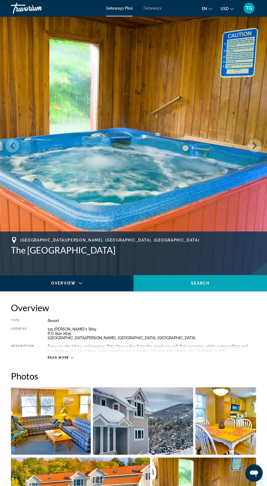
click at [251, 145] on icon "Next image" at bounding box center [254, 145] width 7 height 7
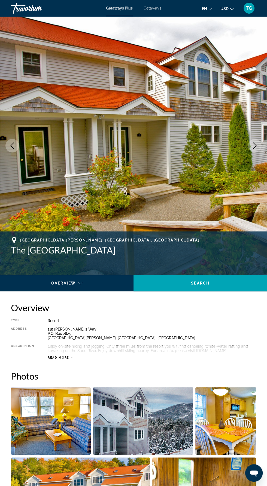
click at [263, 143] on img "Main content" at bounding box center [133, 145] width 267 height 259
click at [253, 146] on icon "Next image" at bounding box center [254, 145] width 7 height 7
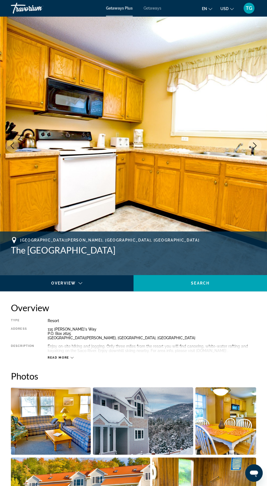
click at [254, 148] on icon "Next image" at bounding box center [255, 145] width 4 height 7
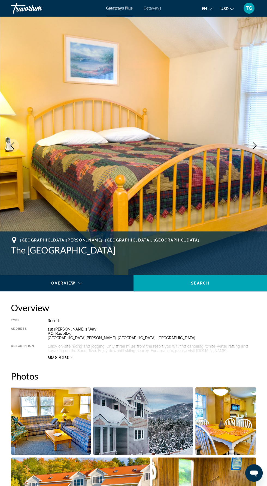
click at [265, 144] on img "Main content" at bounding box center [133, 145] width 267 height 259
click at [256, 143] on icon "Next image" at bounding box center [254, 145] width 7 height 7
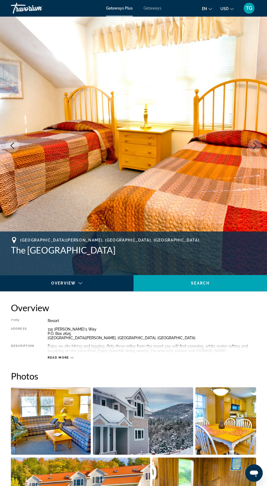
click at [262, 143] on img "Main content" at bounding box center [133, 145] width 267 height 259
click at [252, 145] on icon "Next image" at bounding box center [254, 145] width 7 height 7
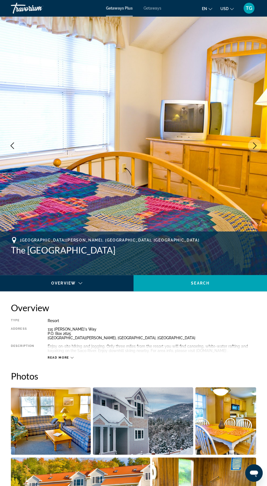
click at [252, 147] on icon "Next image" at bounding box center [254, 145] width 7 height 7
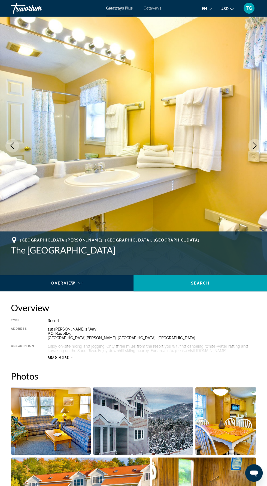
click at [257, 144] on icon "Next image" at bounding box center [254, 145] width 7 height 7
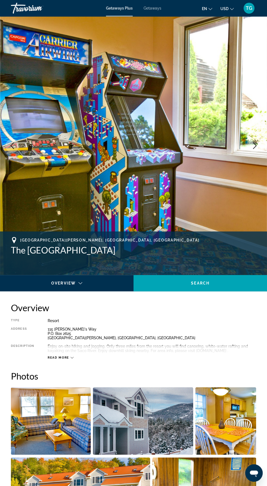
click at [256, 149] on button "Next image" at bounding box center [255, 146] width 14 height 14
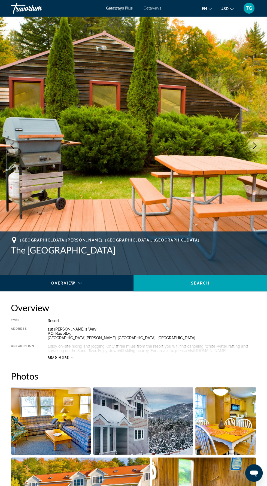
click at [250, 147] on button "Next image" at bounding box center [255, 146] width 14 height 14
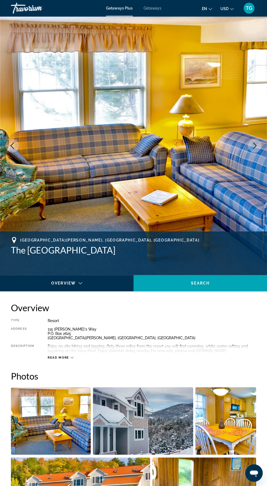
click at [258, 148] on icon "Next image" at bounding box center [254, 145] width 7 height 7
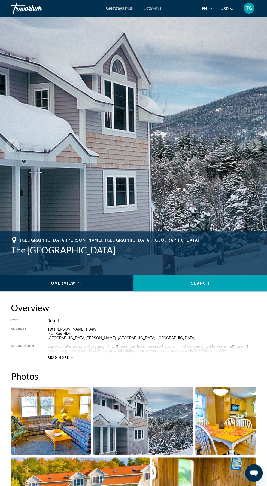
click at [256, 151] on button "Next image" at bounding box center [255, 146] width 14 height 14
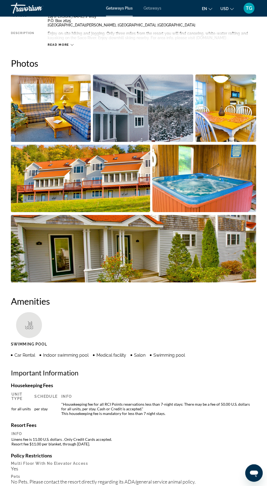
scroll to position [314, 0]
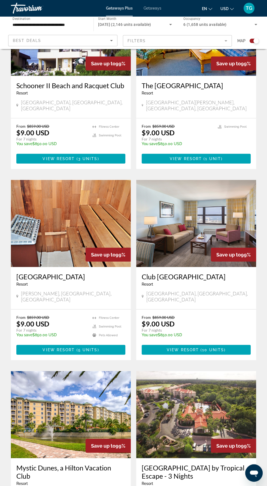
scroll to position [867, 0]
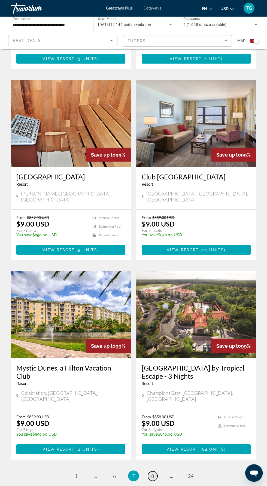
click at [153, 473] on span "8" at bounding box center [152, 476] width 3 height 6
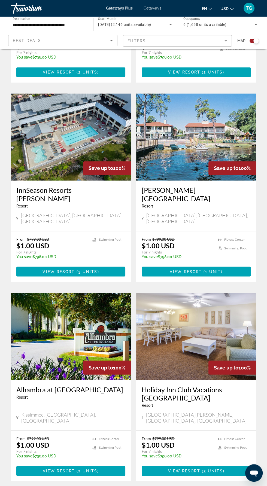
scroll to position [505, 0]
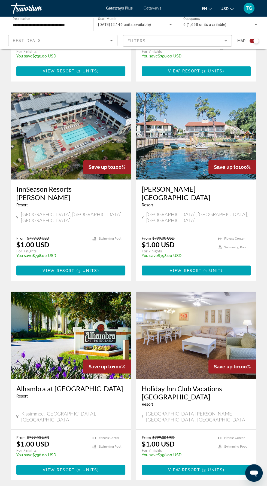
click at [202, 308] on img "Main content" at bounding box center [196, 335] width 120 height 87
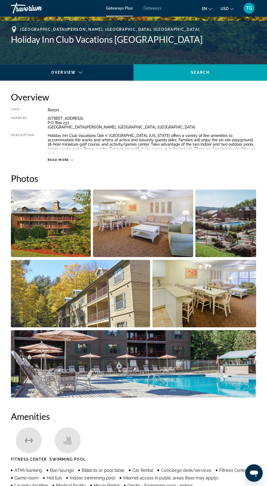
scroll to position [215, 0]
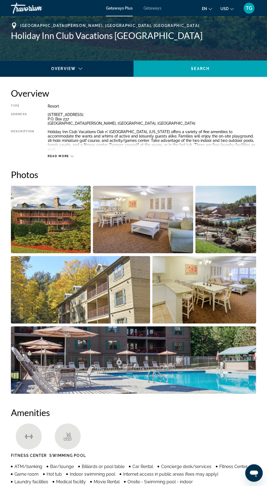
click at [150, 218] on img "Open full-screen image slider" at bounding box center [143, 220] width 100 height 68
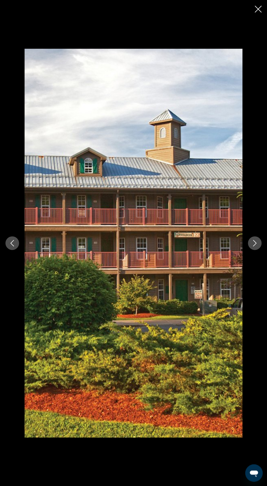
click at [248, 250] on button "Next image" at bounding box center [255, 243] width 14 height 14
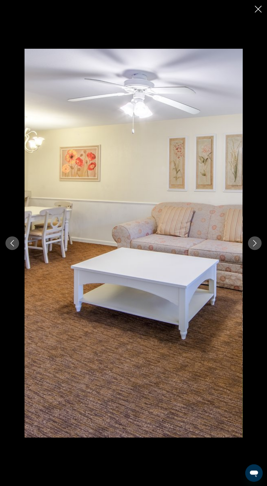
click at [245, 263] on div "prev next" at bounding box center [133, 243] width 267 height 389
click at [254, 247] on icon "Next image" at bounding box center [254, 243] width 7 height 7
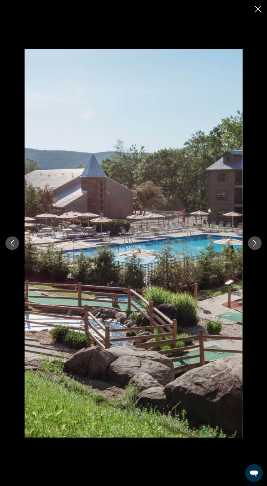
click at [254, 247] on icon "Next image" at bounding box center [254, 243] width 7 height 7
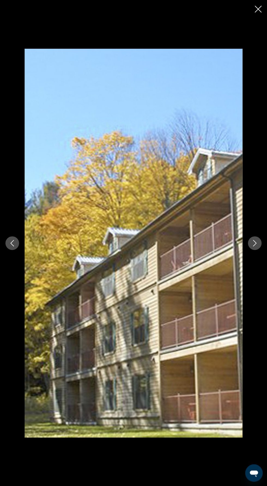
click at [253, 250] on button "Next image" at bounding box center [255, 243] width 14 height 14
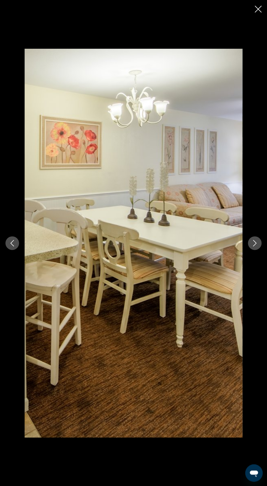
click at [254, 247] on icon "Next image" at bounding box center [254, 243] width 7 height 7
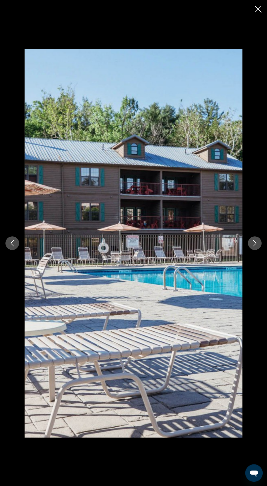
click at [251, 268] on div "prev next" at bounding box center [133, 243] width 267 height 389
click at [258, 11] on icon "Close slideshow" at bounding box center [258, 9] width 7 height 7
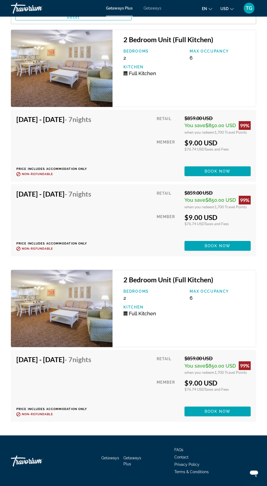
scroll to position [1205, 0]
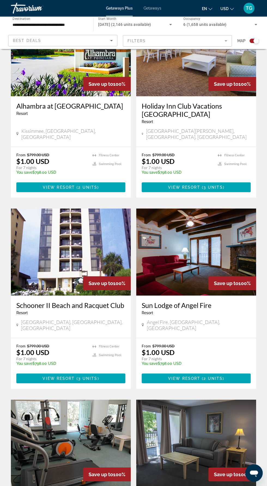
scroll to position [884, 0]
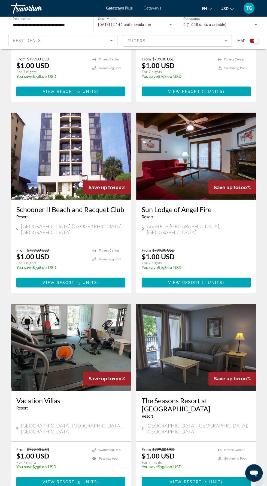
click at [202, 304] on img "Main content" at bounding box center [196, 347] width 120 height 87
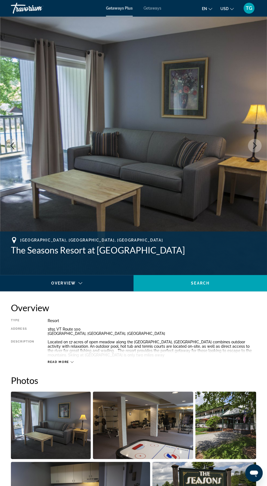
click at [259, 141] on button "Next image" at bounding box center [255, 146] width 14 height 14
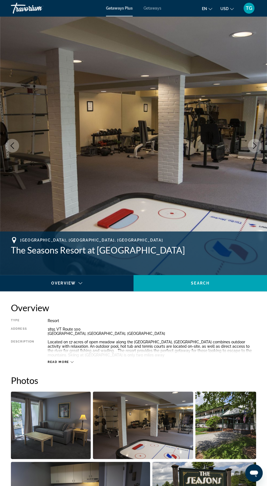
click at [263, 143] on img "Main content" at bounding box center [133, 145] width 267 height 259
click at [252, 141] on button "Next image" at bounding box center [255, 146] width 14 height 14
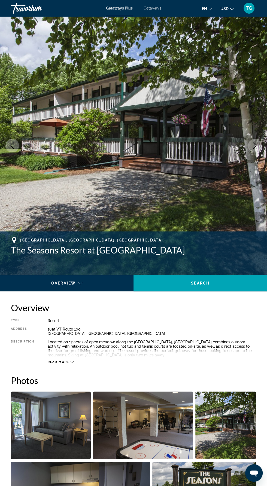
click at [262, 148] on img "Main content" at bounding box center [133, 145] width 267 height 259
click at [254, 146] on icon "Next image" at bounding box center [254, 145] width 7 height 7
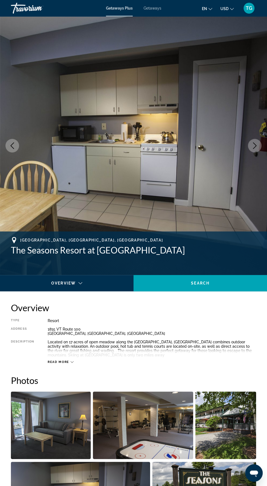
click at [259, 142] on button "Next image" at bounding box center [255, 146] width 14 height 14
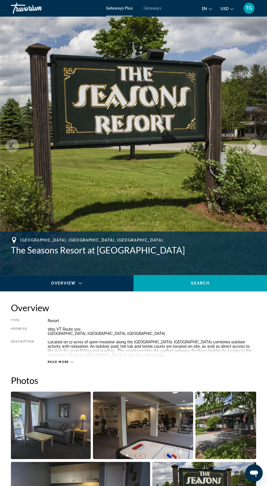
click at [257, 143] on icon "Next image" at bounding box center [254, 145] width 7 height 7
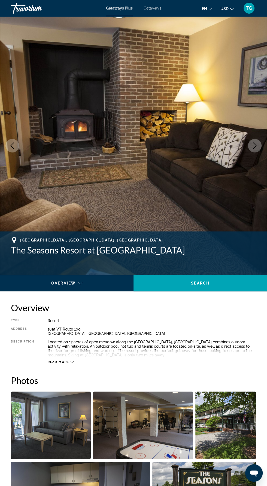
click at [251, 147] on button "Next image" at bounding box center [255, 146] width 14 height 14
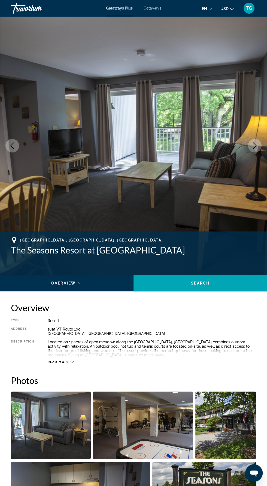
click at [254, 145] on icon "Next image" at bounding box center [254, 145] width 7 height 7
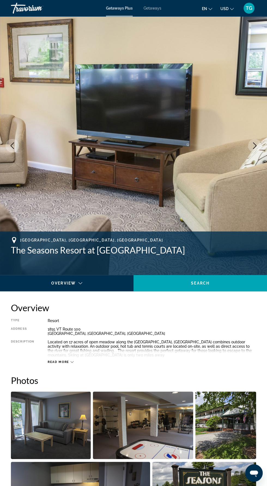
click at [259, 147] on button "Next image" at bounding box center [255, 146] width 14 height 14
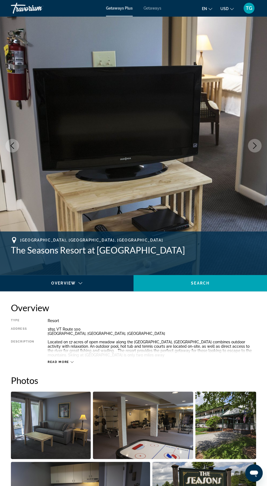
click at [262, 145] on img "Main content" at bounding box center [133, 145] width 267 height 259
click at [252, 147] on icon "Next image" at bounding box center [254, 145] width 7 height 7
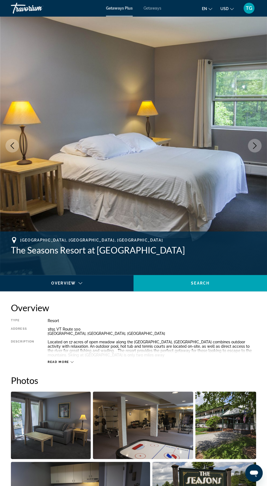
click at [259, 150] on button "Next image" at bounding box center [255, 146] width 14 height 14
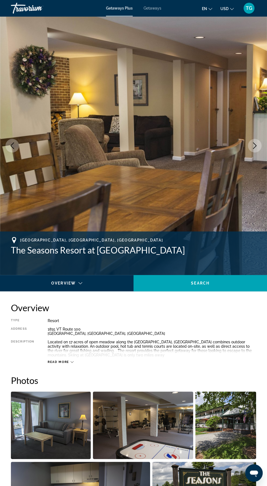
click at [264, 148] on img "Main content" at bounding box center [133, 145] width 267 height 259
click at [255, 150] on button "Next image" at bounding box center [255, 146] width 14 height 14
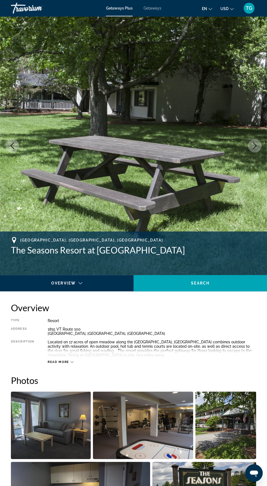
click at [260, 148] on button "Next image" at bounding box center [255, 146] width 14 height 14
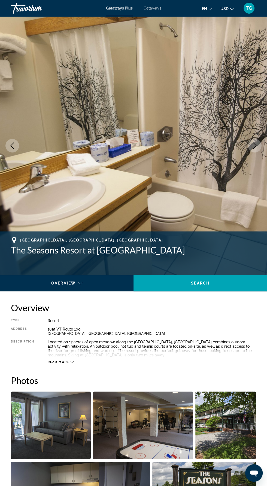
click at [261, 146] on button "Next image" at bounding box center [255, 146] width 14 height 14
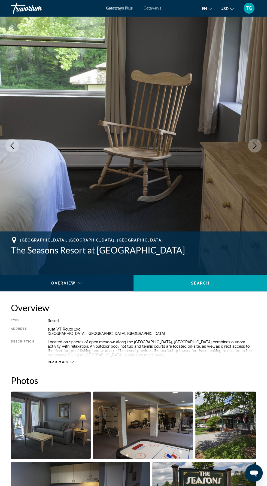
click at [259, 149] on button "Next image" at bounding box center [255, 146] width 14 height 14
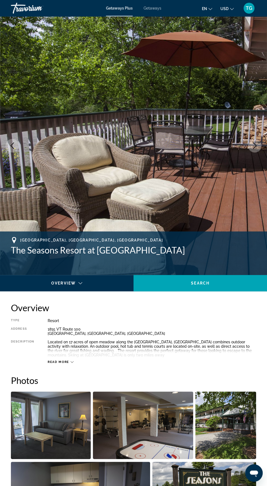
click at [251, 148] on icon "Next image" at bounding box center [254, 145] width 7 height 7
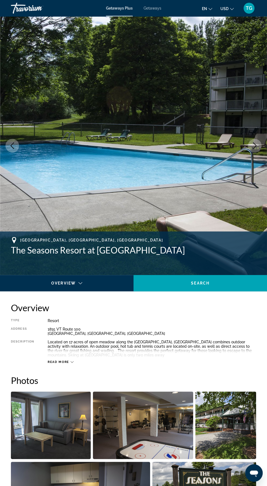
click at [255, 145] on icon "Next image" at bounding box center [254, 145] width 7 height 7
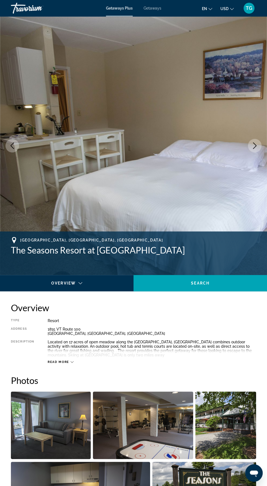
click at [252, 148] on icon "Next image" at bounding box center [254, 145] width 7 height 7
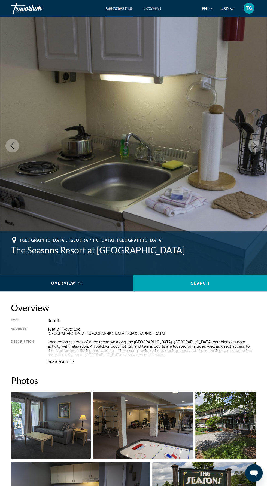
click at [258, 151] on button "Next image" at bounding box center [255, 146] width 14 height 14
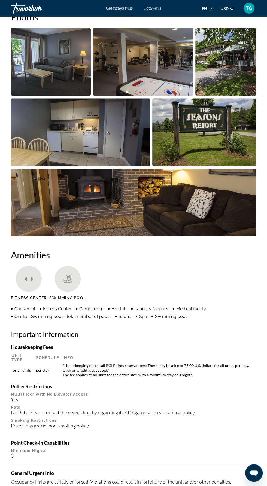
scroll to position [369, 0]
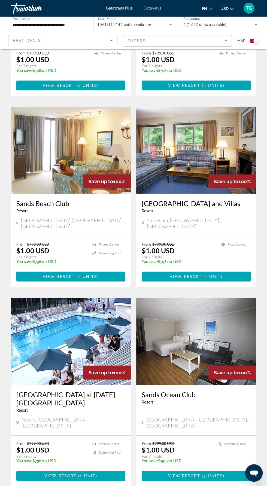
scroll to position [876, 0]
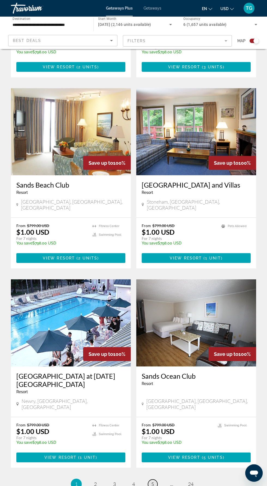
click at [152, 481] on span "5" at bounding box center [152, 484] width 3 height 6
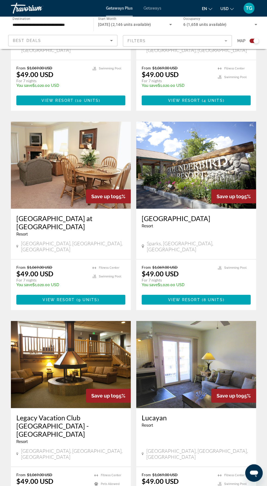
scroll to position [876, 0]
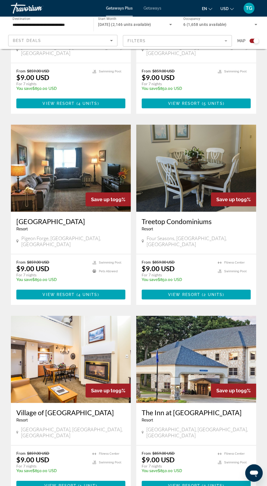
scroll to position [859, 0]
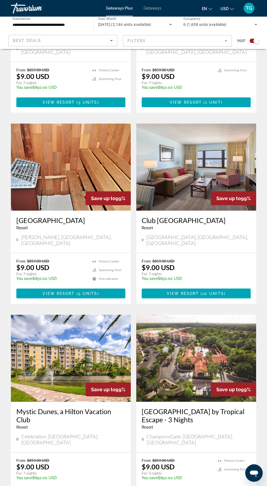
scroll to position [867, 0]
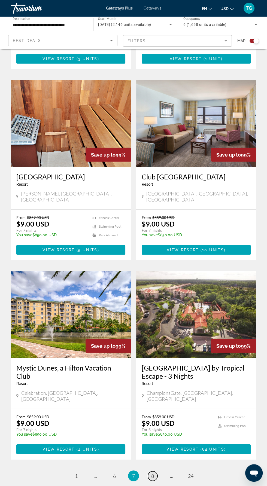
click at [153, 473] on span "8" at bounding box center [152, 476] width 3 height 6
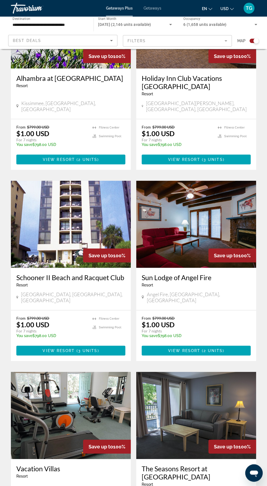
scroll to position [884, 0]
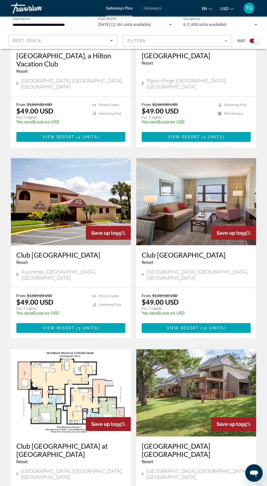
scroll to position [831, 0]
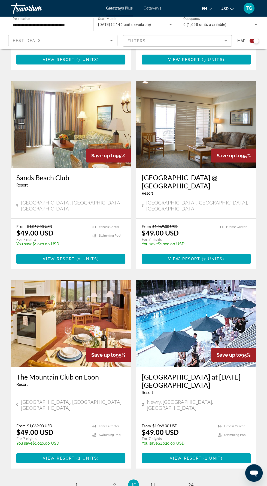
scroll to position [876, 0]
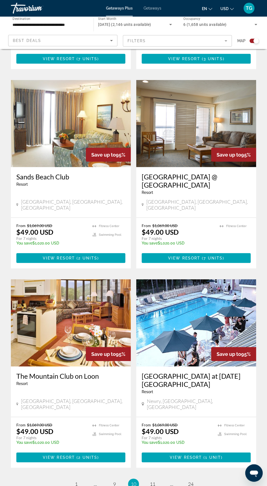
click at [87, 287] on img "Main content" at bounding box center [71, 323] width 120 height 87
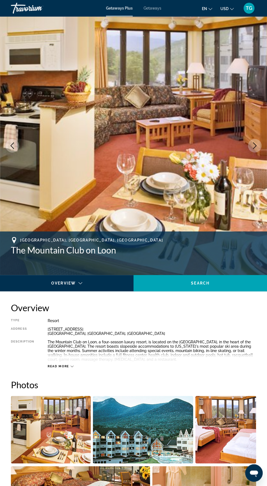
click at [256, 142] on icon "Next image" at bounding box center [254, 145] width 7 height 7
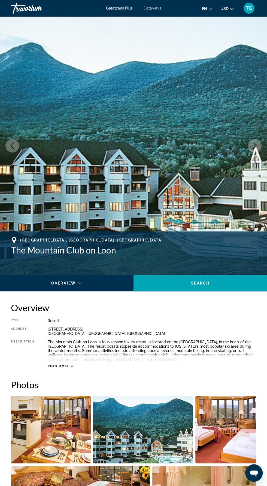
click at [253, 148] on icon "Next image" at bounding box center [254, 145] width 7 height 7
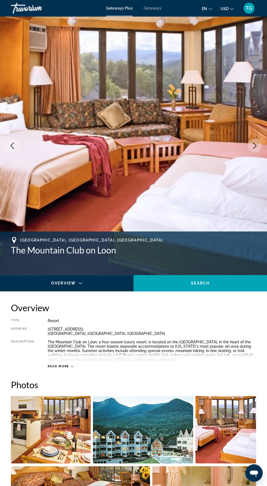
click at [259, 145] on button "Next image" at bounding box center [255, 146] width 14 height 14
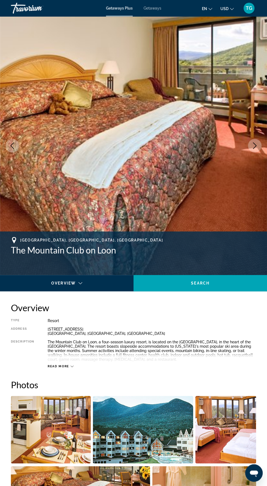
click at [255, 136] on img "Main content" at bounding box center [133, 145] width 267 height 259
click at [251, 141] on button "Next image" at bounding box center [255, 146] width 14 height 14
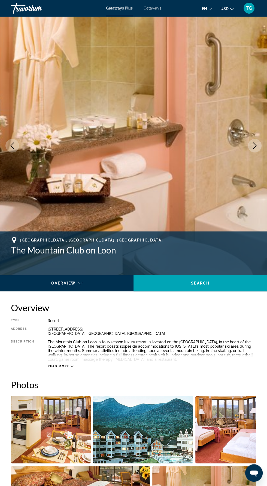
click at [261, 142] on img "Main content" at bounding box center [133, 145] width 267 height 259
click at [251, 147] on icon "Next image" at bounding box center [254, 145] width 7 height 7
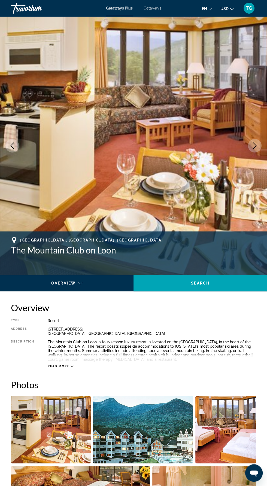
click at [248, 142] on img "Main content" at bounding box center [133, 145] width 267 height 259
click at [257, 142] on button "Next image" at bounding box center [255, 146] width 14 height 14
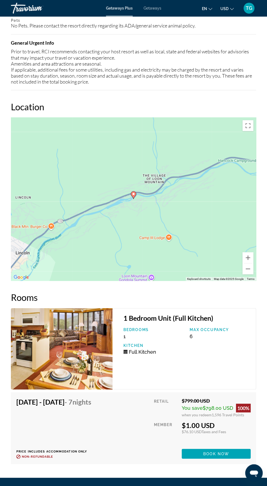
scroll to position [669, 0]
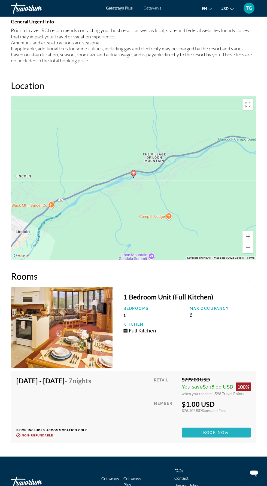
click at [220, 436] on span "Main content" at bounding box center [216, 432] width 69 height 13
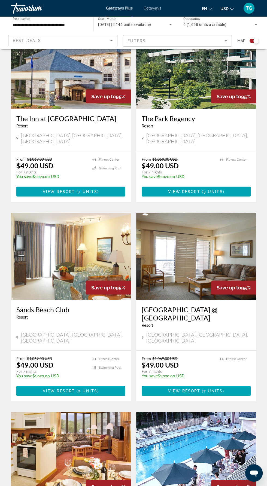
scroll to position [876, 0]
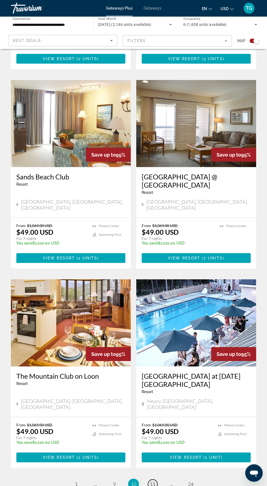
click at [155, 481] on span "11" at bounding box center [152, 484] width 5 height 6
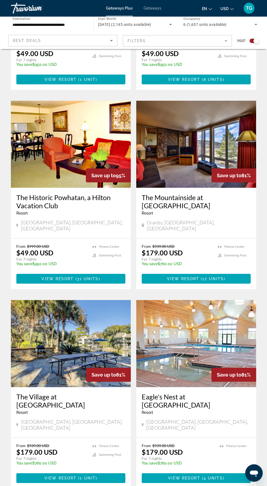
scroll to position [847, 0]
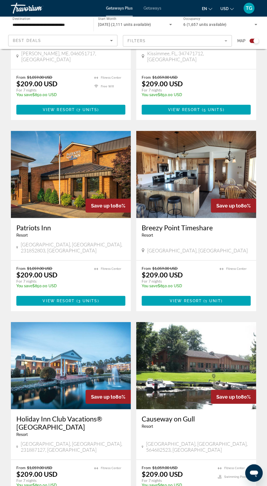
scroll to position [828, 0]
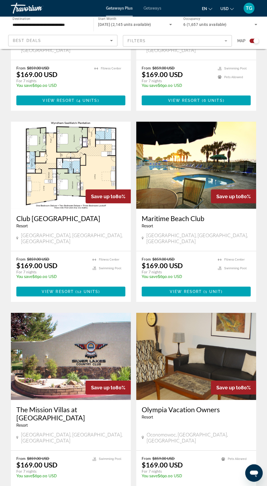
scroll to position [859, 0]
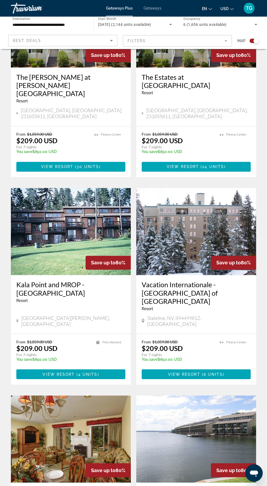
scroll to position [411, 0]
